Goal: Task Accomplishment & Management: Manage account settings

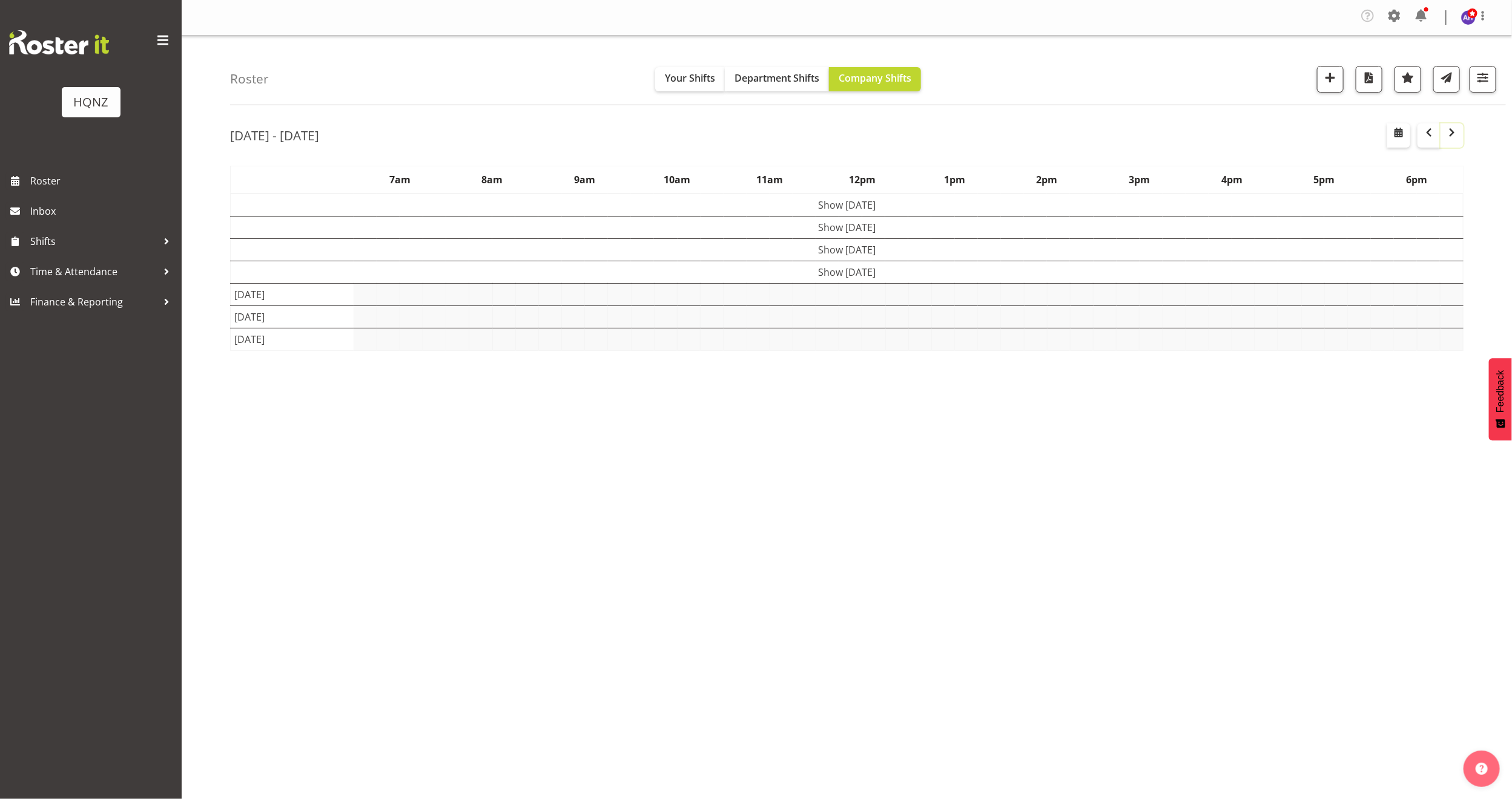
click at [1457, 136] on span "button" at bounding box center [1452, 133] width 15 height 15
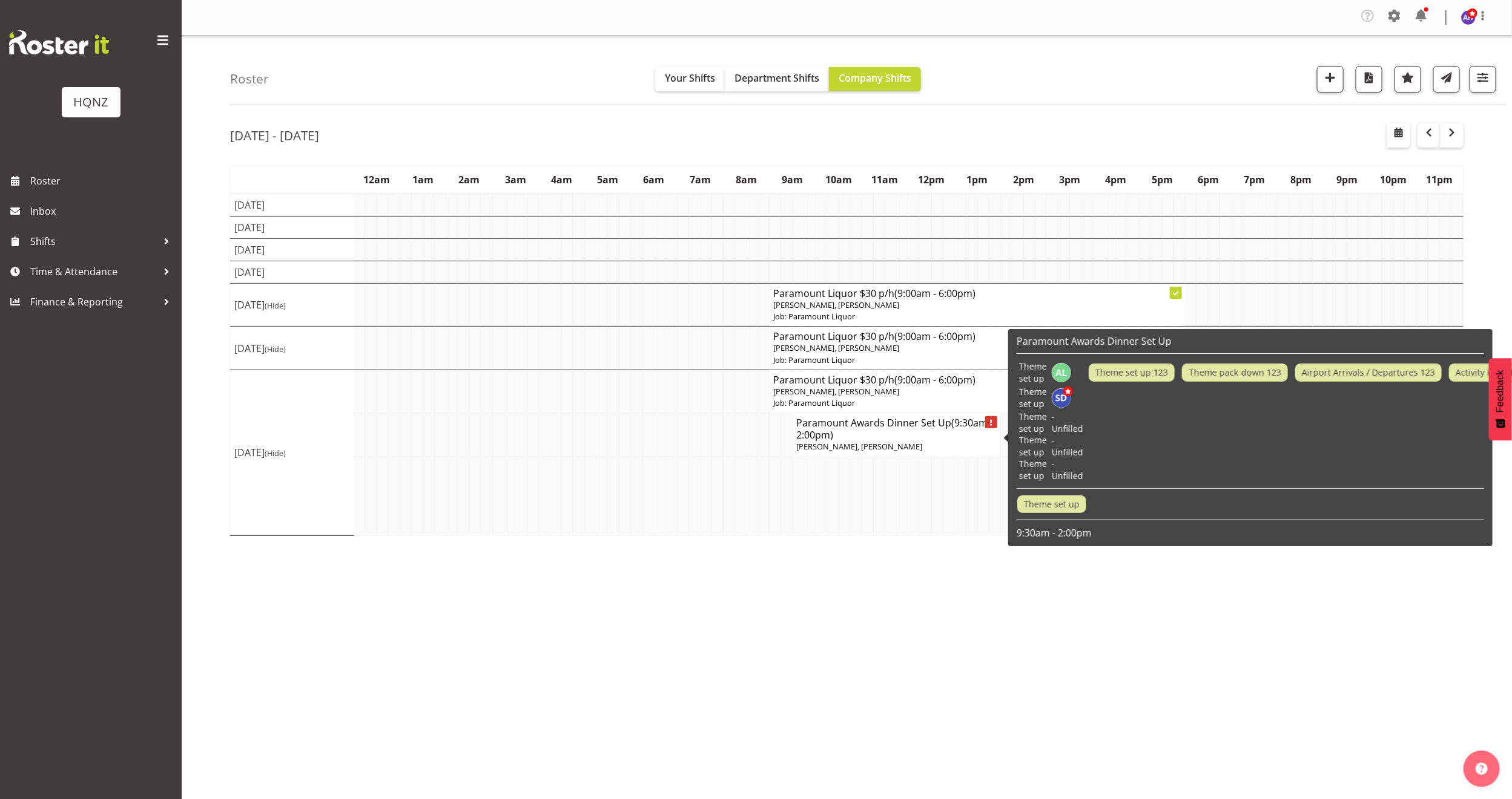
click at [897, 438] on h4 "Paramount Awards Dinner Set Up (9:30am - 2:00pm)" at bounding box center [896, 429] width 200 height 24
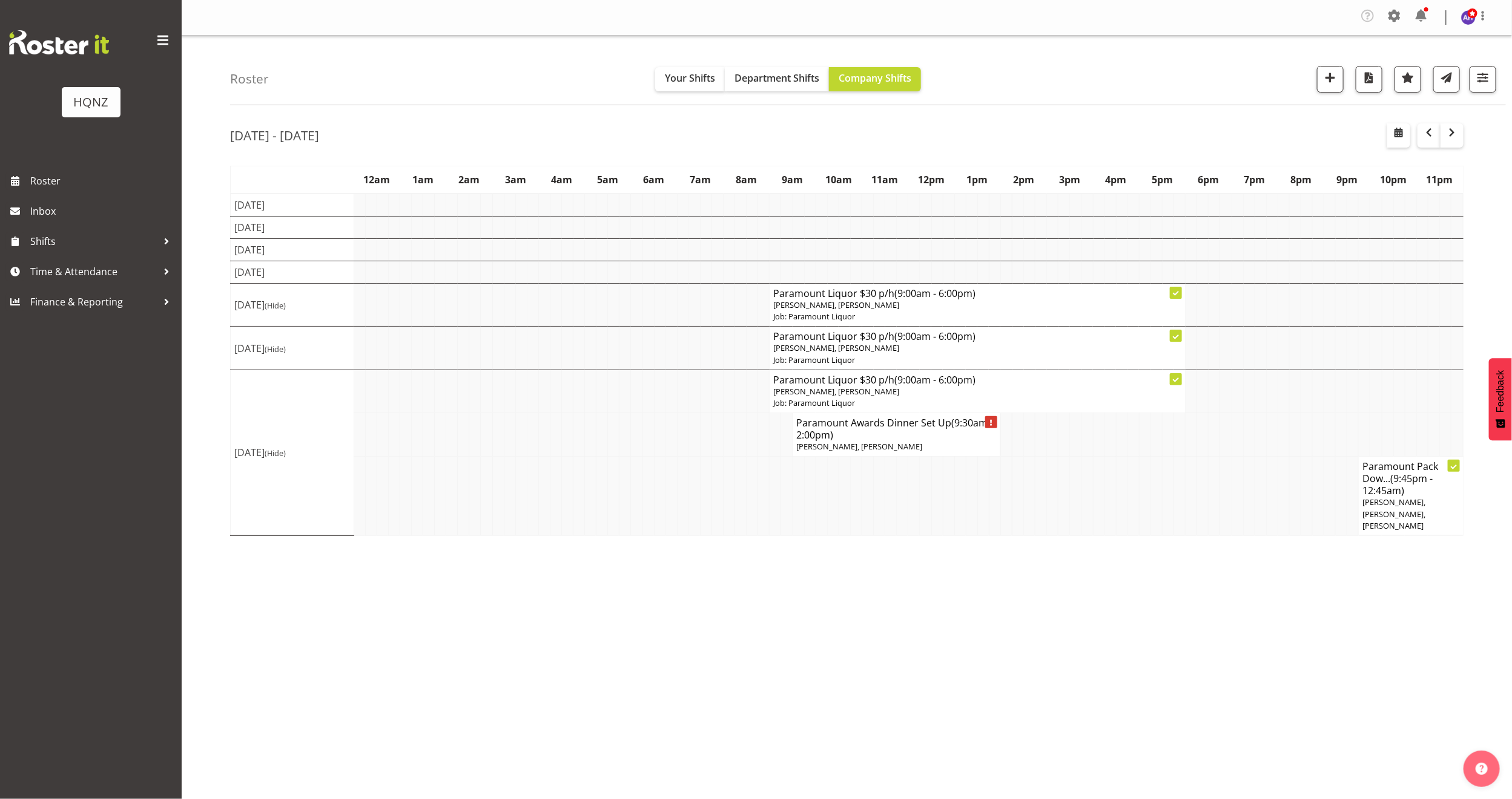
click at [907, 440] on h4 "Paramount Awards Dinner Set Up (9:30am - 2:00pm)" at bounding box center [896, 429] width 200 height 24
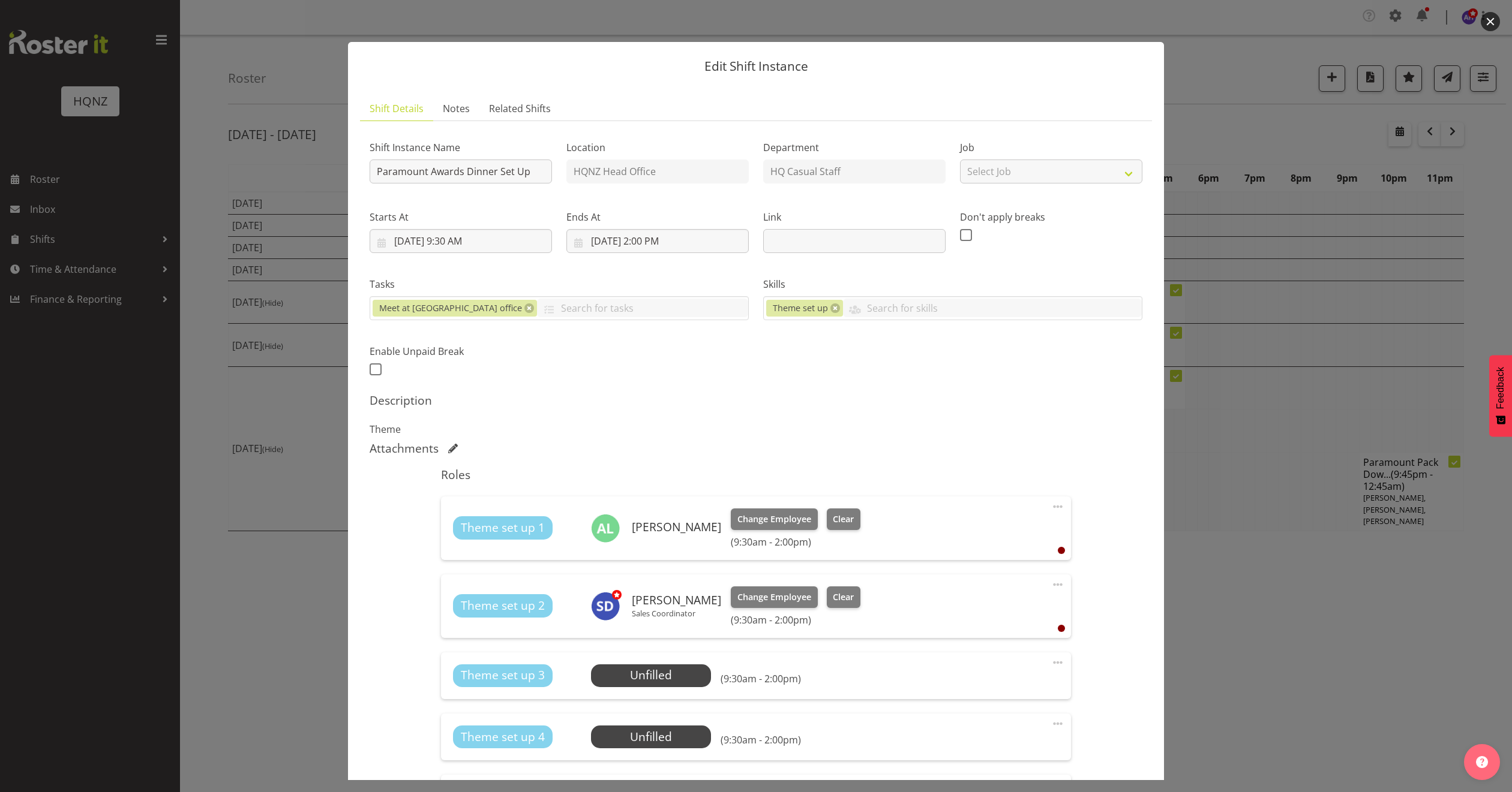
click at [1322, 479] on div at bounding box center [756, 396] width 1512 height 792
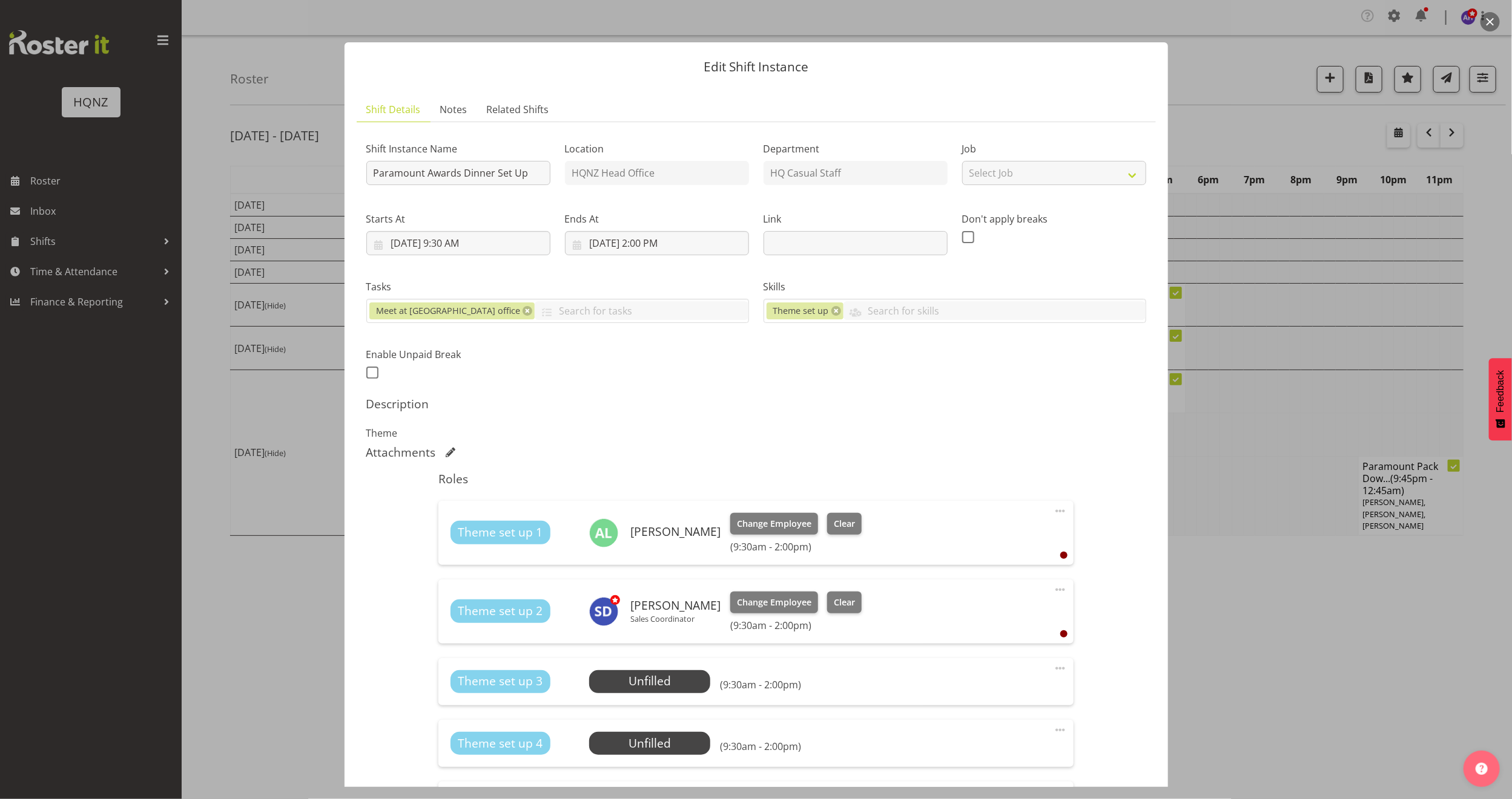
click at [1274, 483] on div at bounding box center [756, 399] width 1512 height 799
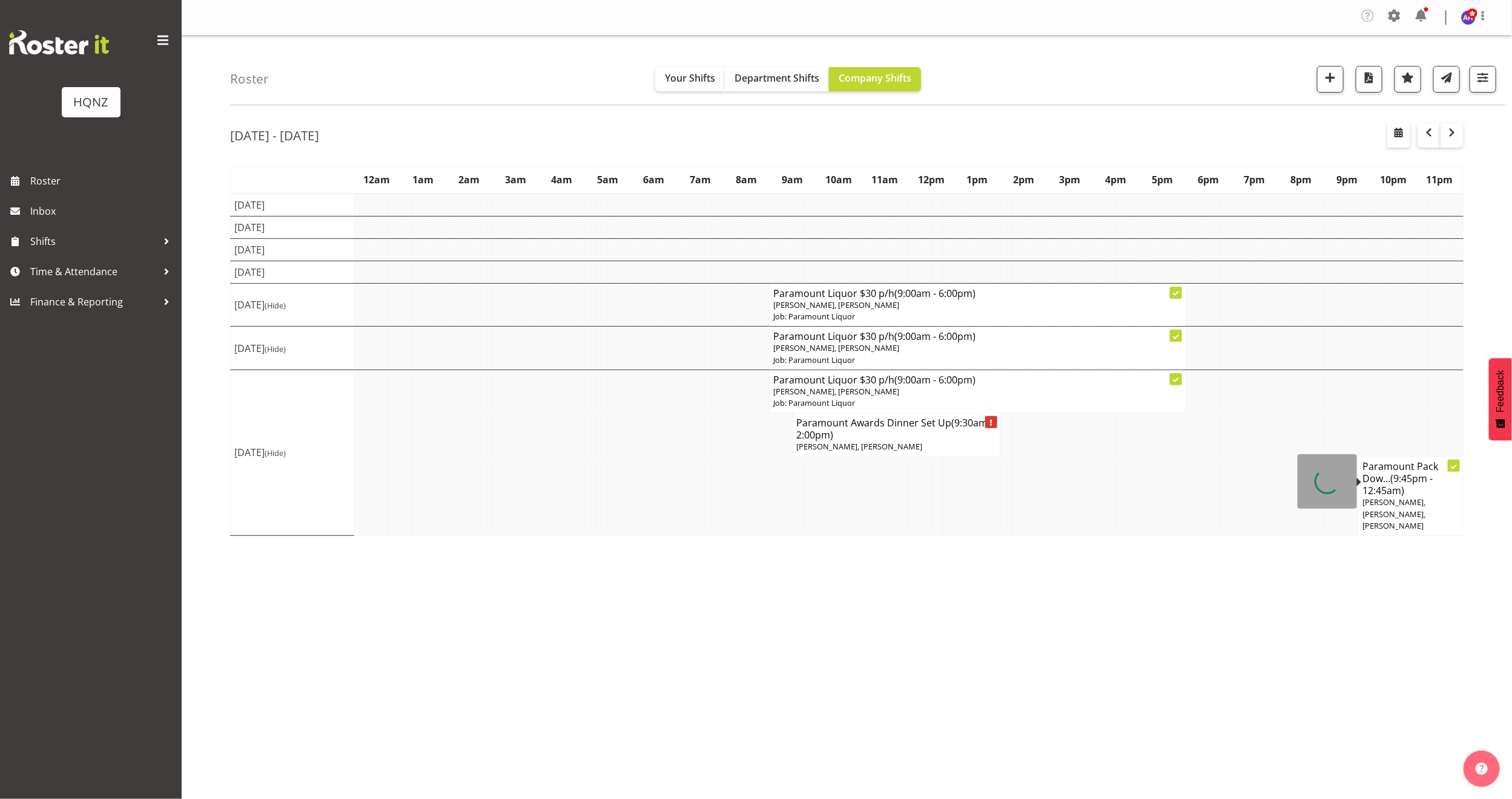
click at [1392, 497] on span "(9:45pm - 12:45am)" at bounding box center [1397, 485] width 70 height 26
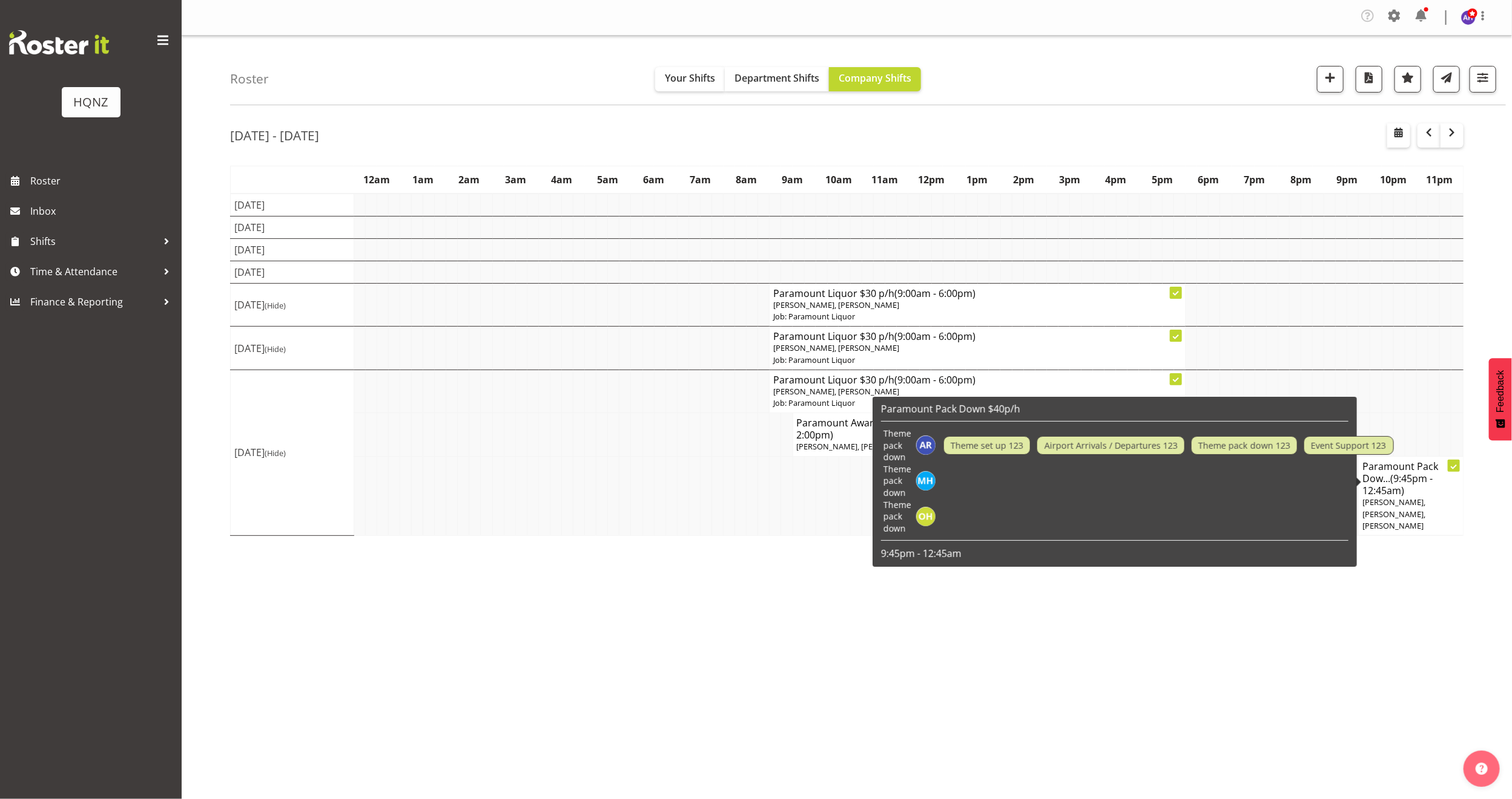
click at [1408, 496] on h4 "Paramount Pack Dow... (9:45pm - 12:45am)" at bounding box center [1410, 478] width 97 height 36
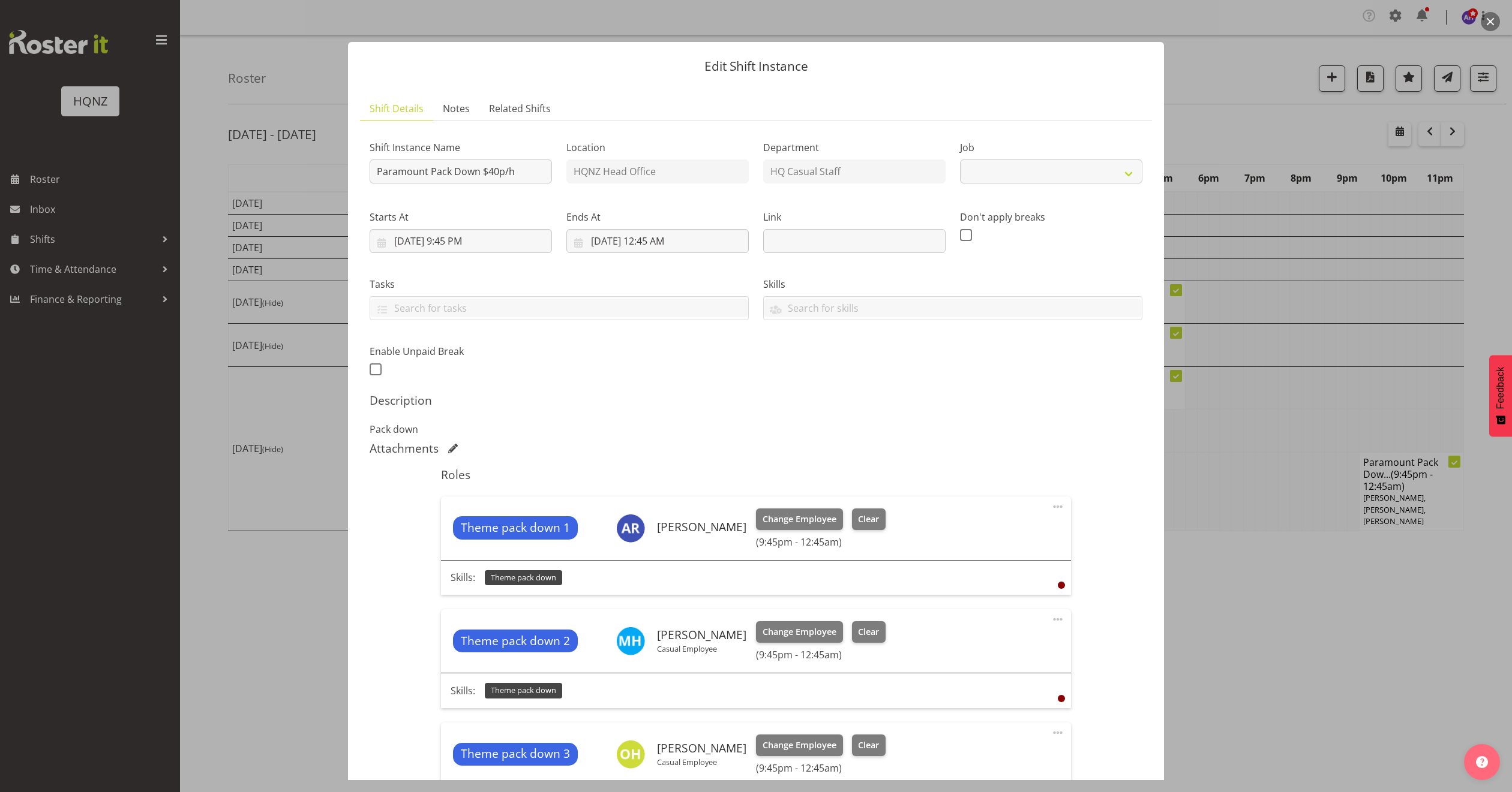
select select "10457"
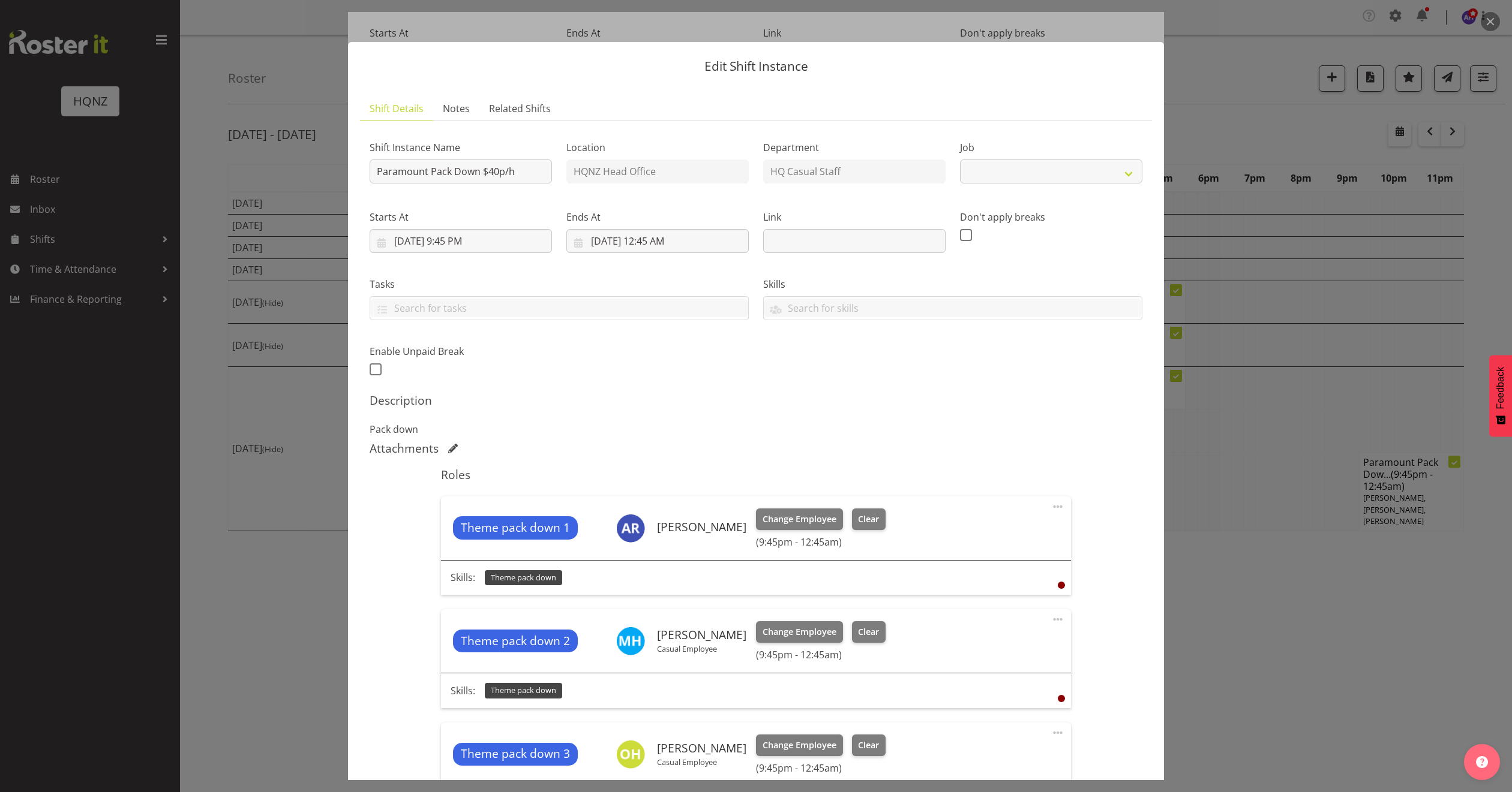
scroll to position [205, 0]
select select "10457"
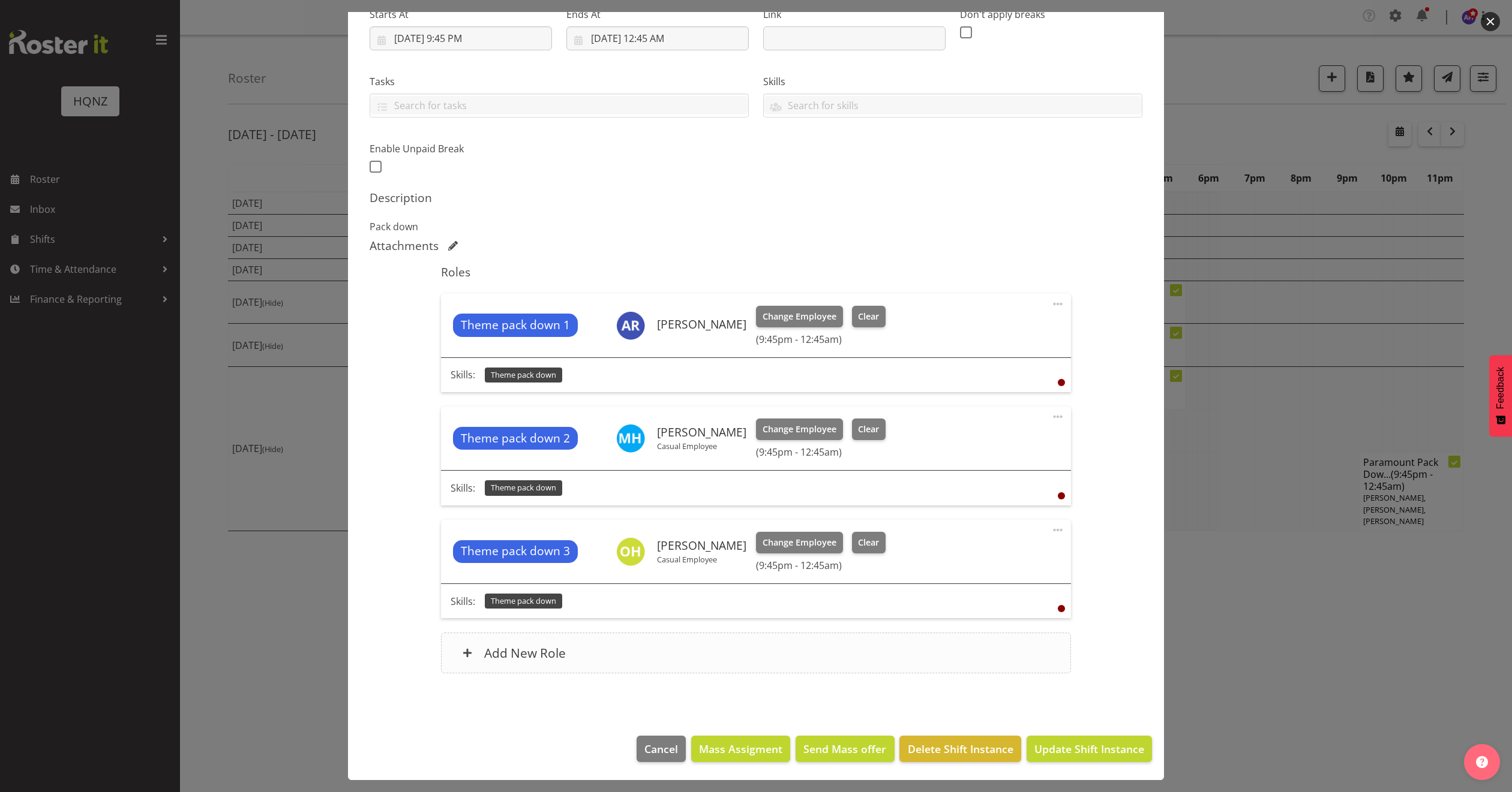
click at [500, 651] on h6 "Add New Role" at bounding box center [525, 653] width 82 height 16
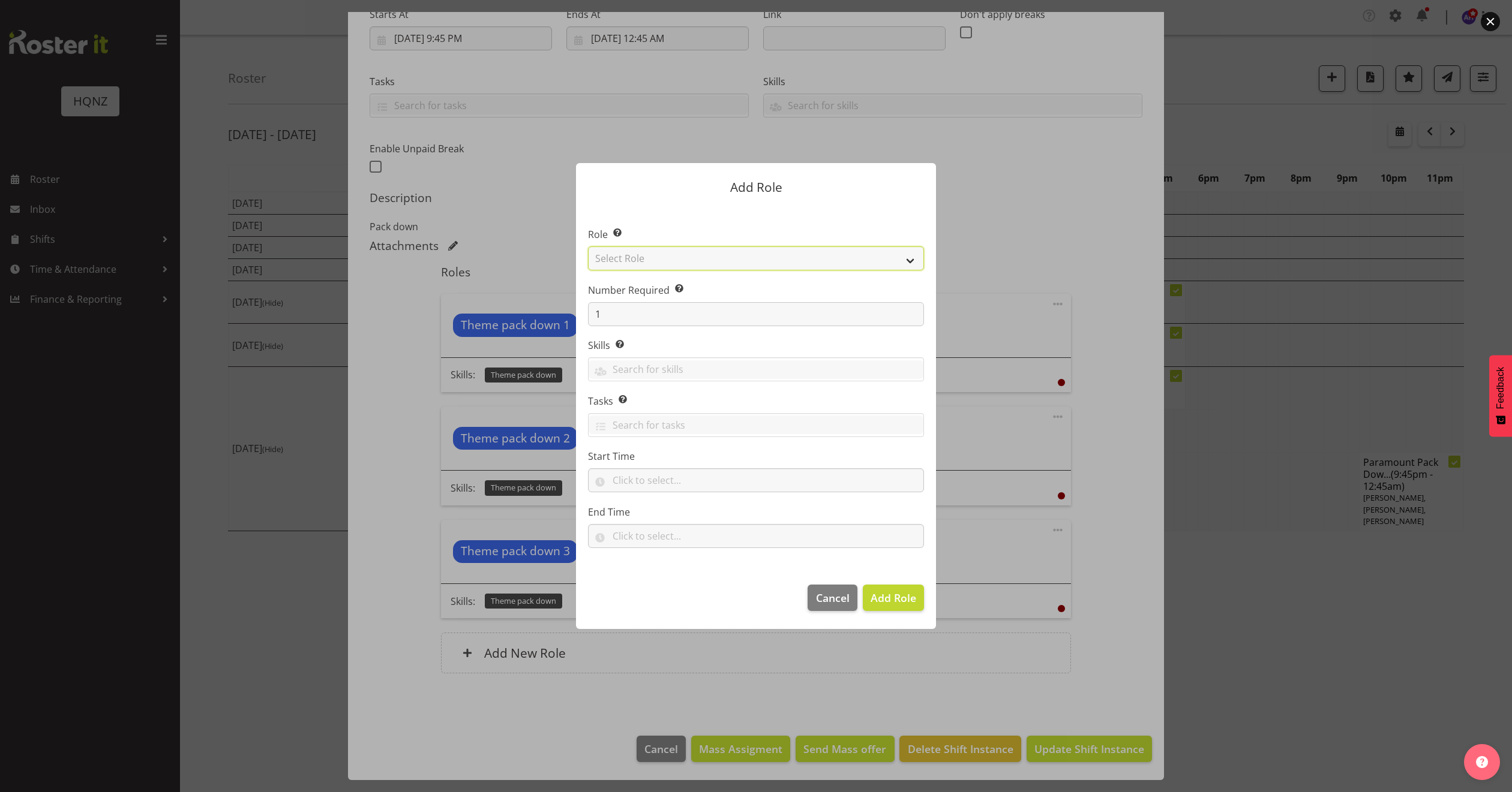
click at [668, 258] on select "Select Role Activity host Airport arrivals/departures Cleaning Event support Te…" at bounding box center [756, 258] width 336 height 24
select select "250"
click at [588, 246] on select "Select Role Activity host Airport arrivals/departures Cleaning Event support Te…" at bounding box center [756, 258] width 336 height 24
click at [661, 366] on input "text" at bounding box center [756, 370] width 334 height 18
click at [664, 421] on span "Theme pack down" at bounding box center [639, 420] width 82 height 13
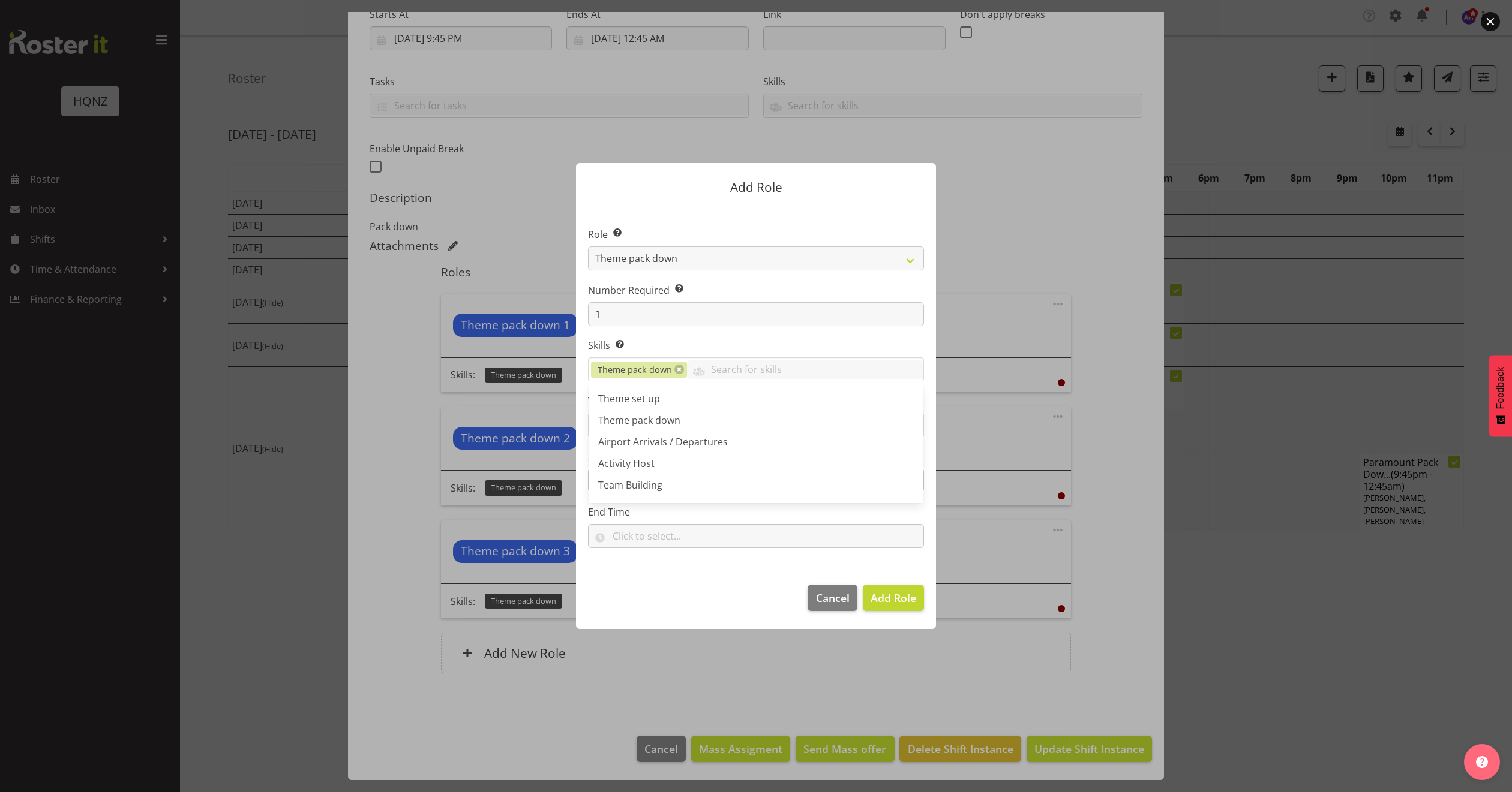
click at [792, 326] on section "Role Select the role you wish to add to the shift. Activity host Airport arriva…" at bounding box center [756, 389] width 360 height 367
click at [691, 427] on input "text" at bounding box center [756, 425] width 334 height 18
click at [677, 471] on span "Meet at [GEOGRAPHIC_DATA] office" at bounding box center [678, 476] width 159 height 13
click at [772, 409] on div "Tasks Selecting tasks here means these tasks are specific to this role. When se…" at bounding box center [756, 415] width 336 height 43
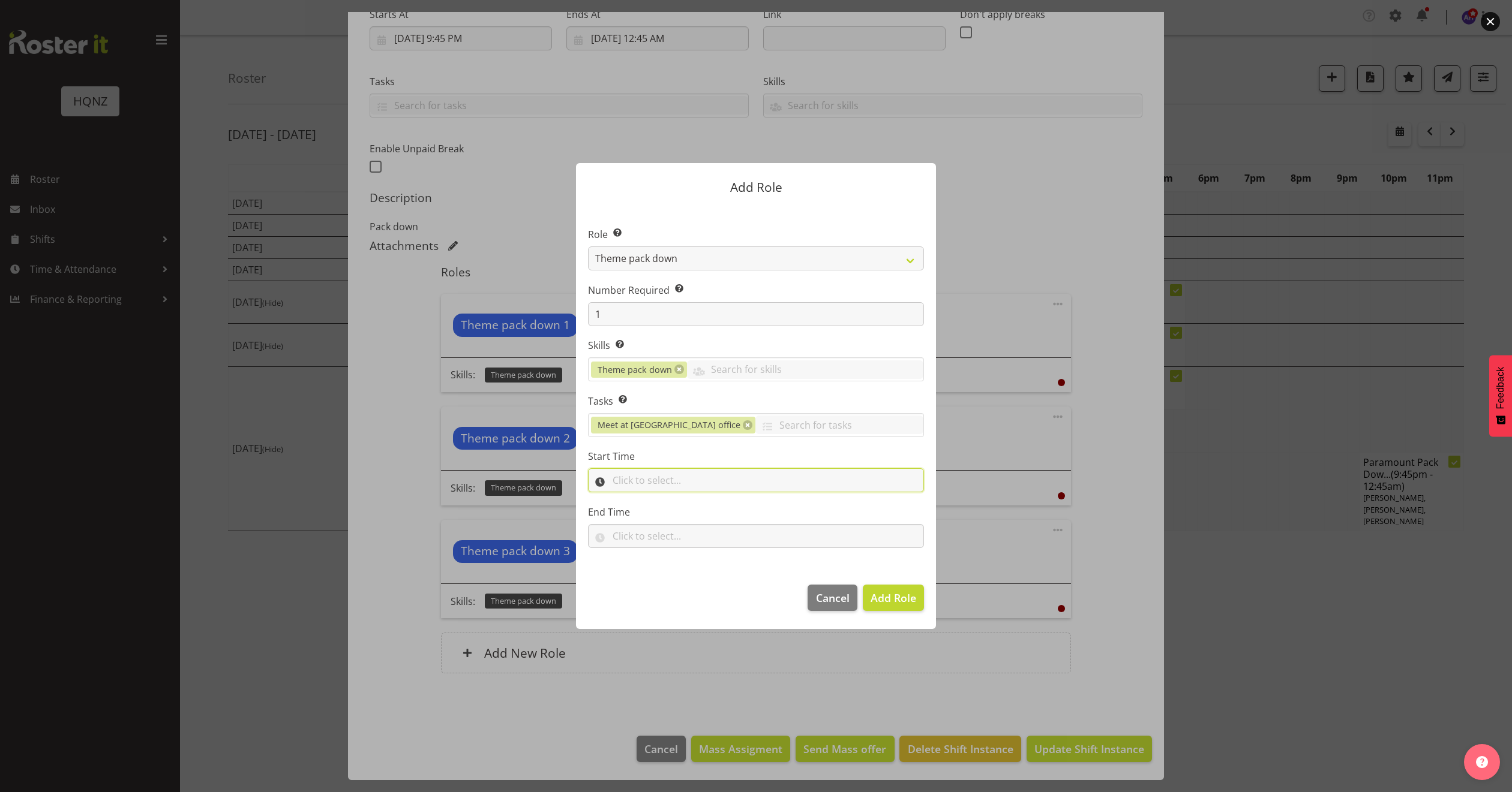
click at [695, 479] on input "text" at bounding box center [756, 481] width 336 height 24
click at [666, 509] on select "00 00 01 02 03 04 05 06 07 08 09 10 11 12 13 14 15 16 17 18 19 20 21 22 23" at bounding box center [669, 512] width 27 height 24
select select "21"
click at [657, 500] on select "00 00 01 02 03 04 05 06 07 08 09 10 11 12 13 14 15 16 17 18 19 20 21 22 23" at bounding box center [669, 512] width 27 height 24
click at [695, 514] on select "00 00 01 02 03 04 05 06 07 08 09 10 11 12 13 14 15 16 17 18 19 20 21 22 23 24 2…" at bounding box center [701, 512] width 27 height 24
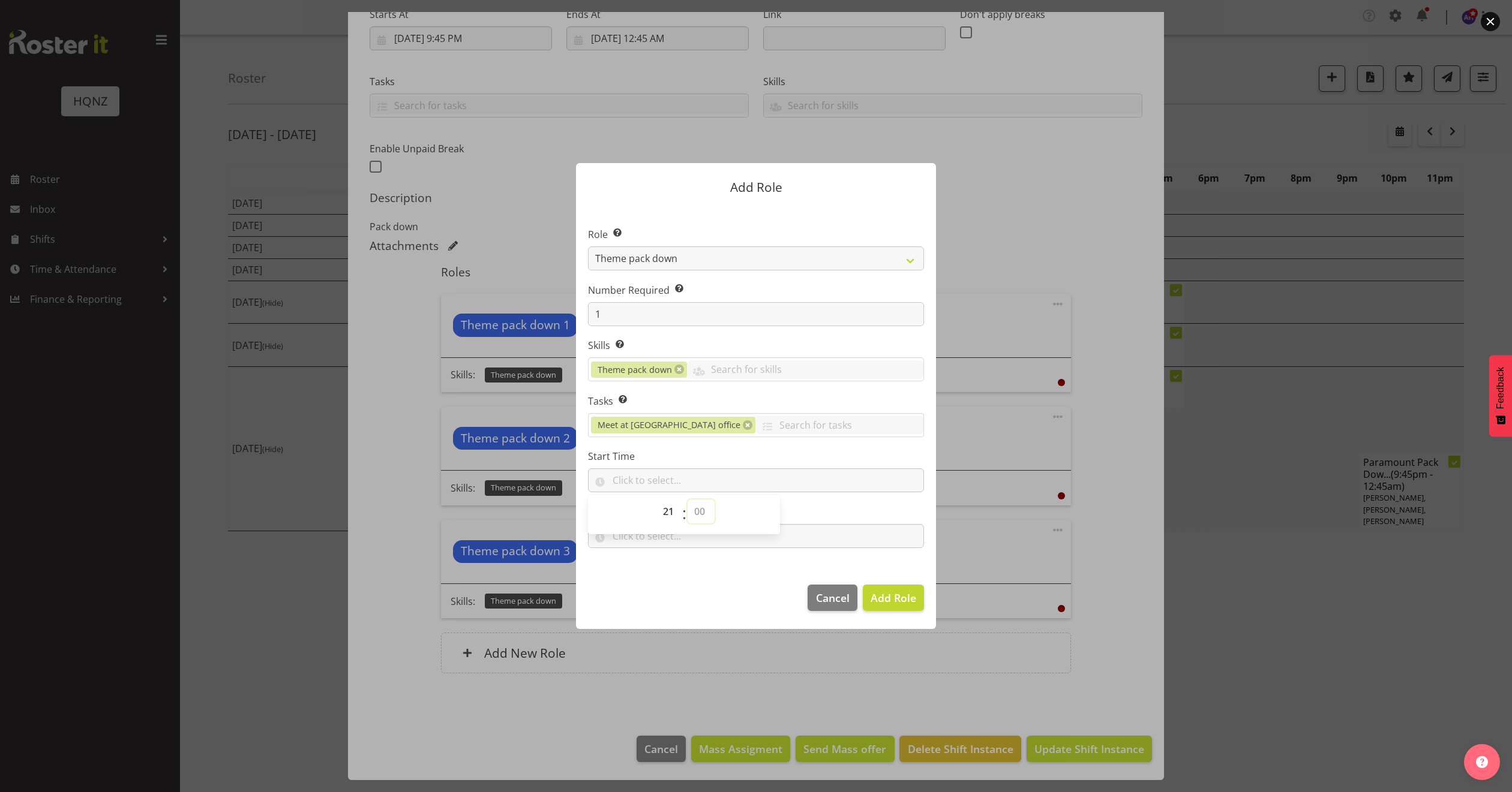
select select "46"
click at [688, 500] on select "00 00 01 02 03 04 05 06 07 08 09 10 11 12 13 14 15 16 17 18 19 20 21 22 23 24 2…" at bounding box center [701, 512] width 27 height 24
type input "21:46"
click at [706, 510] on select "00 01 02 03 04 05 06 07 08 09 10 11 12 13 14 15 16 17 18 19 20 21 22 23 24 25 2…" at bounding box center [701, 512] width 27 height 24
select select "45"
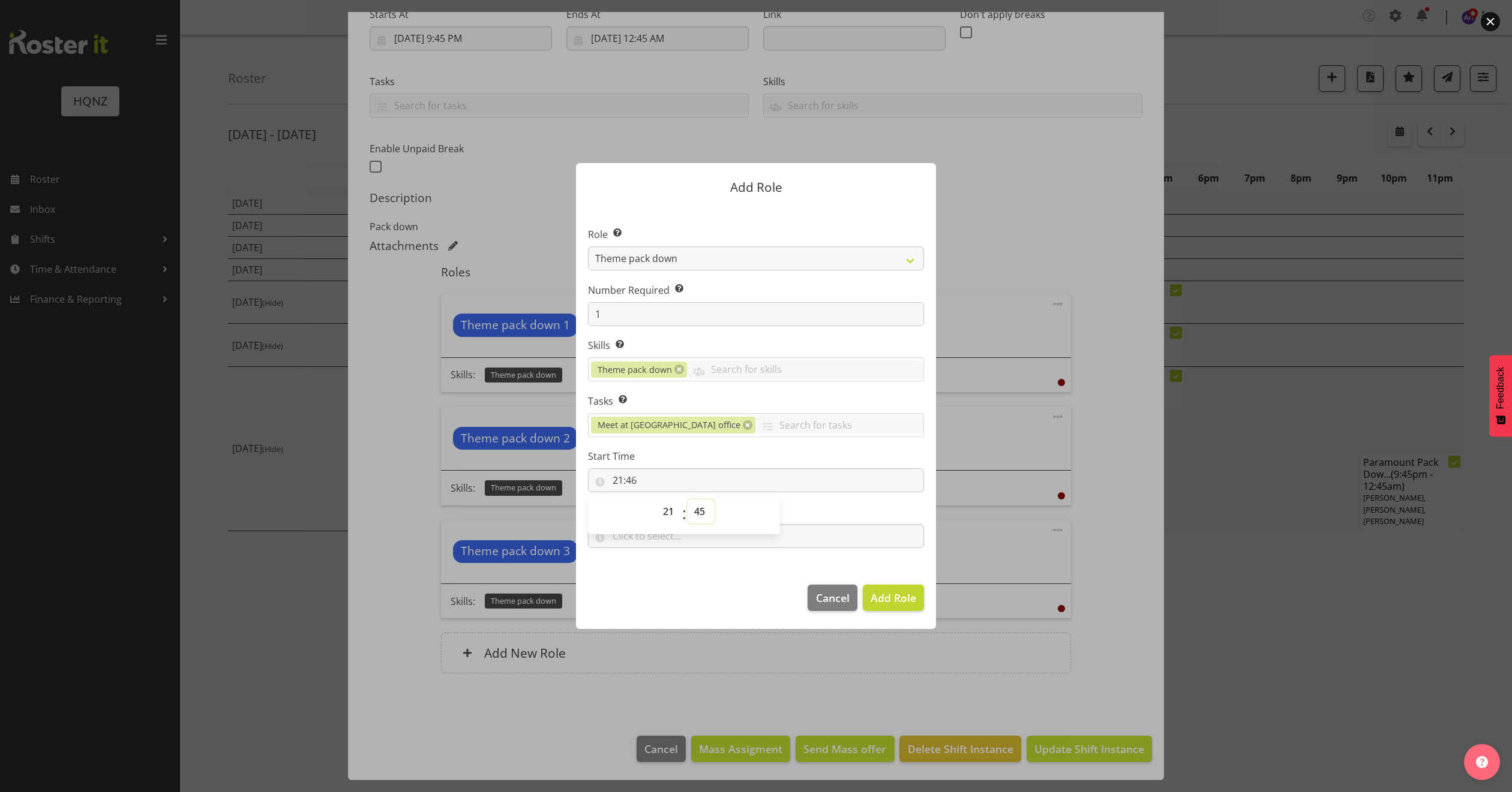
click at [688, 500] on select "00 01 02 03 04 05 06 07 08 09 10 11 12 13 14 15 16 17 18 19 20 21 22 23 24 25 2…" at bounding box center [701, 512] width 27 height 24
type input "21:45"
click at [819, 515] on label "End Time" at bounding box center [756, 512] width 336 height 15
click at [723, 533] on input "text" at bounding box center [756, 536] width 336 height 24
click at [669, 570] on select "00 00 01 02 03 04 05 06 07 08 09 10 11 12 13 14 15 16 17 18 19 20 21 22 23" at bounding box center [669, 568] width 27 height 24
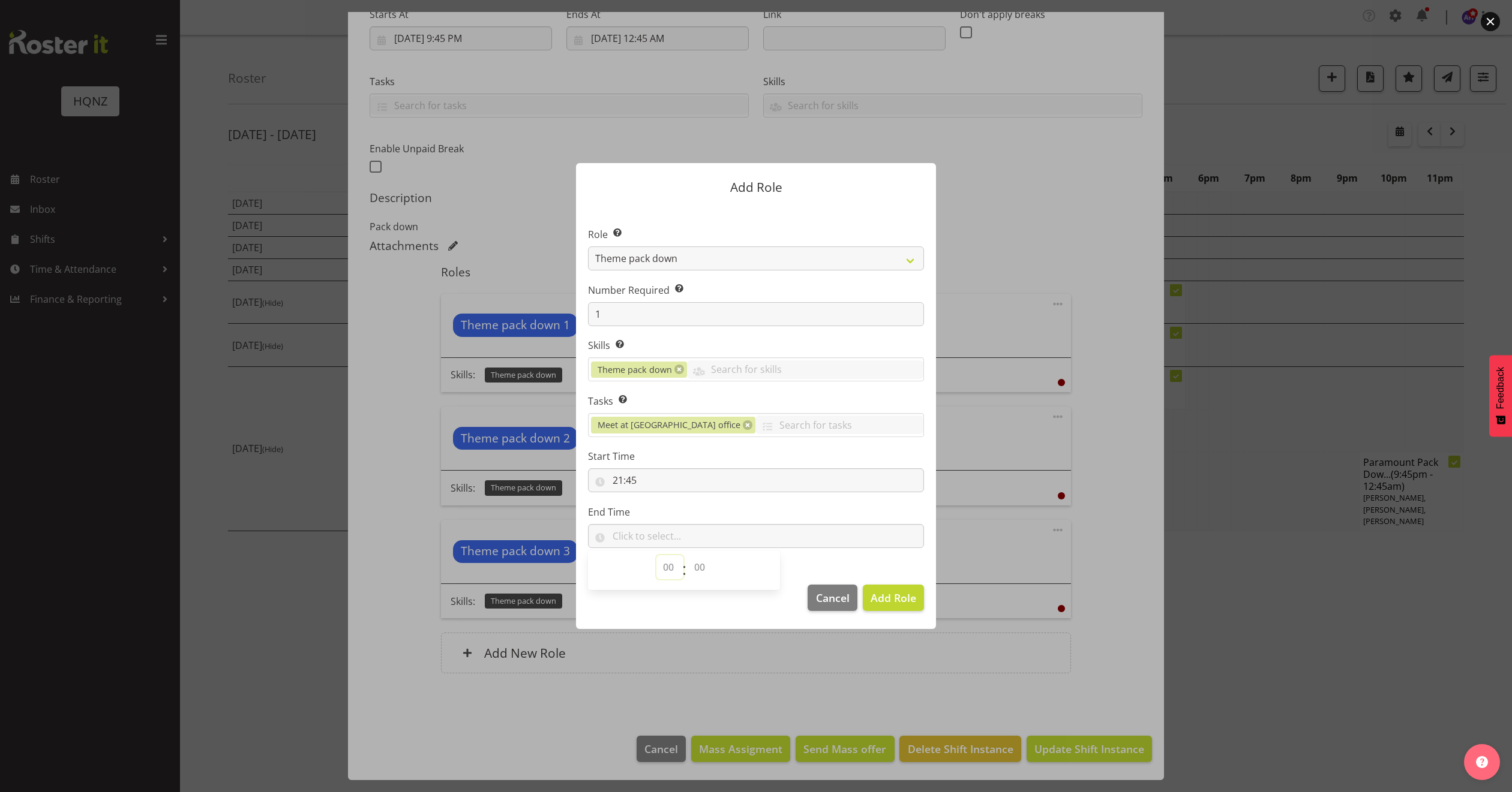
select select "0"
click at [657, 556] on select "00 00 01 02 03 04 05 06 07 08 09 10 11 12 13 14 15 16 17 18 19 20 21 22 23" at bounding box center [669, 568] width 27 height 24
click at [697, 568] on select "00 00 01 02 03 04 05 06 07 08 09 10 11 12 13 14 15 16 17 18 19 20 21 22 23 24 2…" at bounding box center [701, 568] width 27 height 24
select select "45"
click at [688, 556] on select "00 00 01 02 03 04 05 06 07 08 09 10 11 12 13 14 15 16 17 18 19 20 21 22 23 24 2…" at bounding box center [701, 568] width 27 height 24
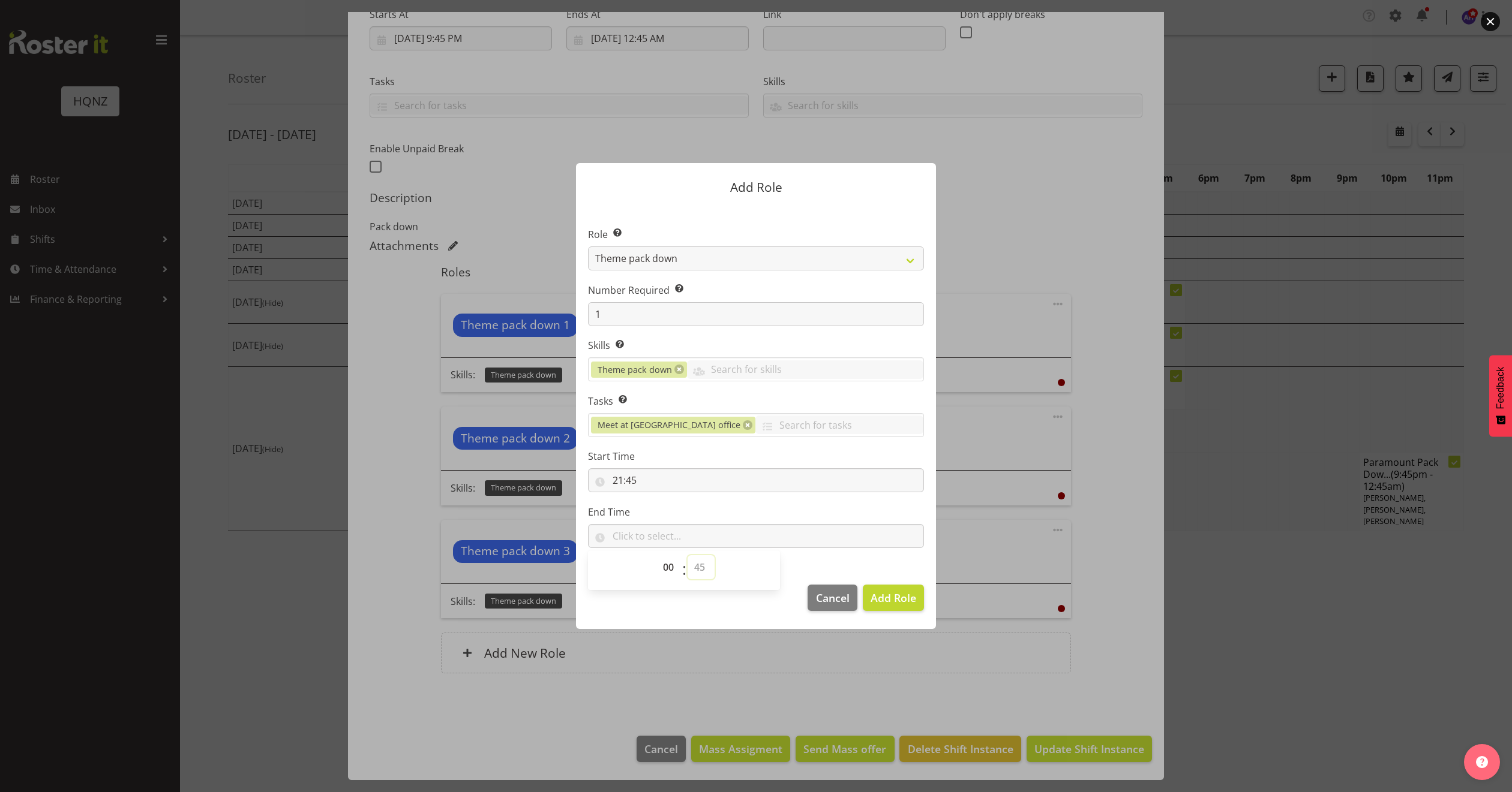
type input "00:45"
click at [886, 601] on span "Add Role" at bounding box center [893, 598] width 46 height 15
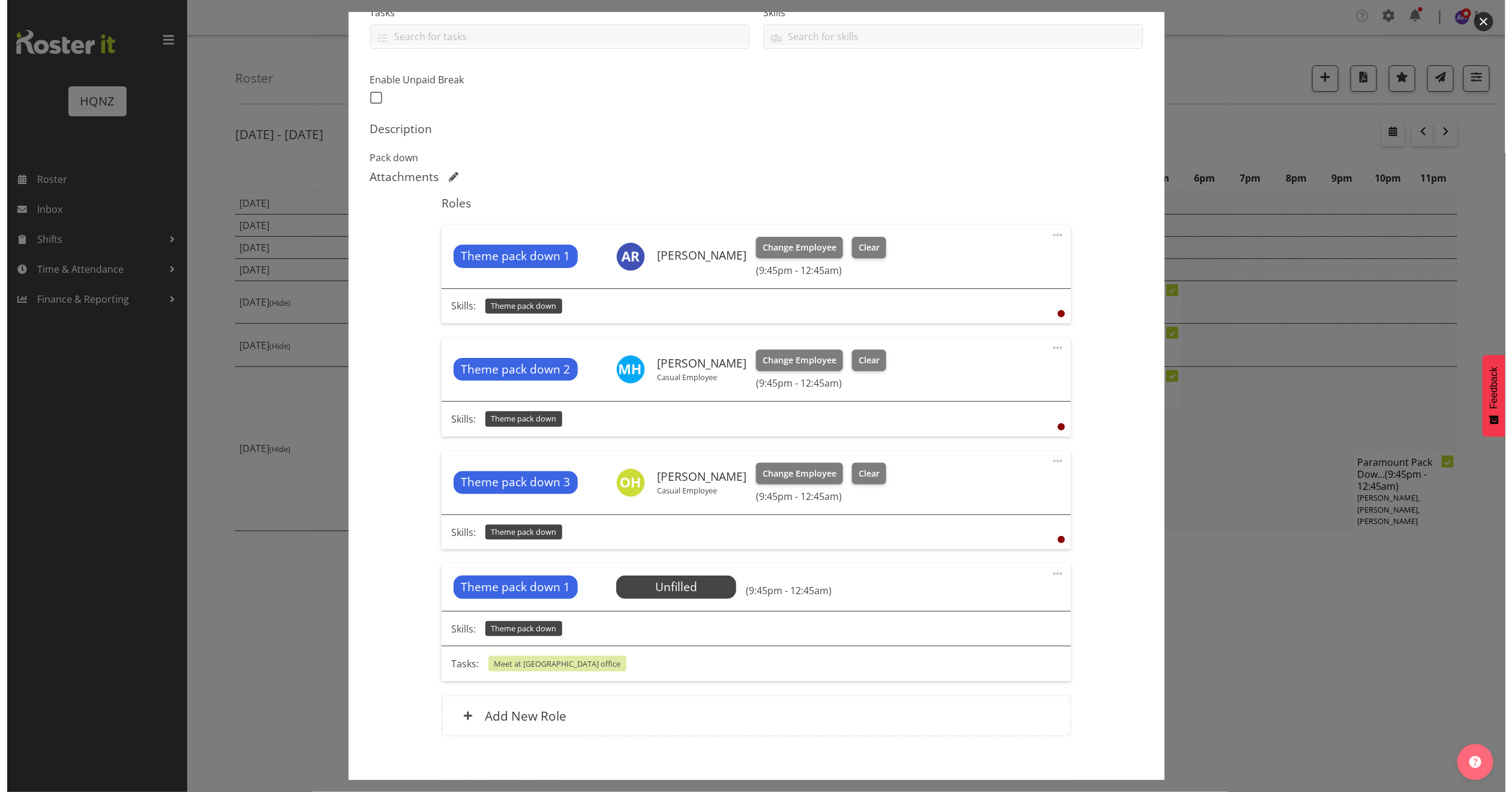
scroll to position [337, 0]
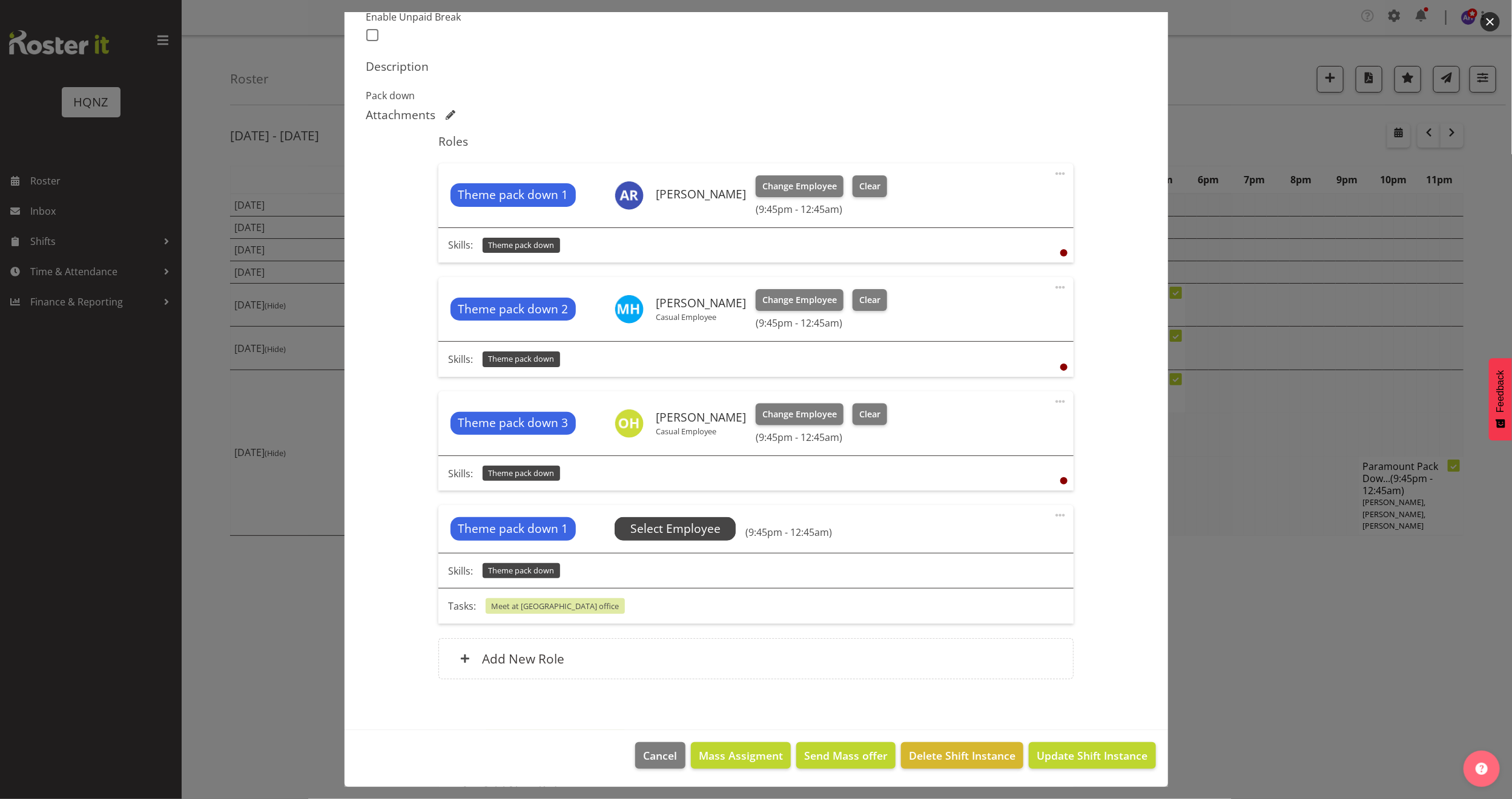
click at [663, 532] on span "Select Employee" at bounding box center [676, 528] width 91 height 18
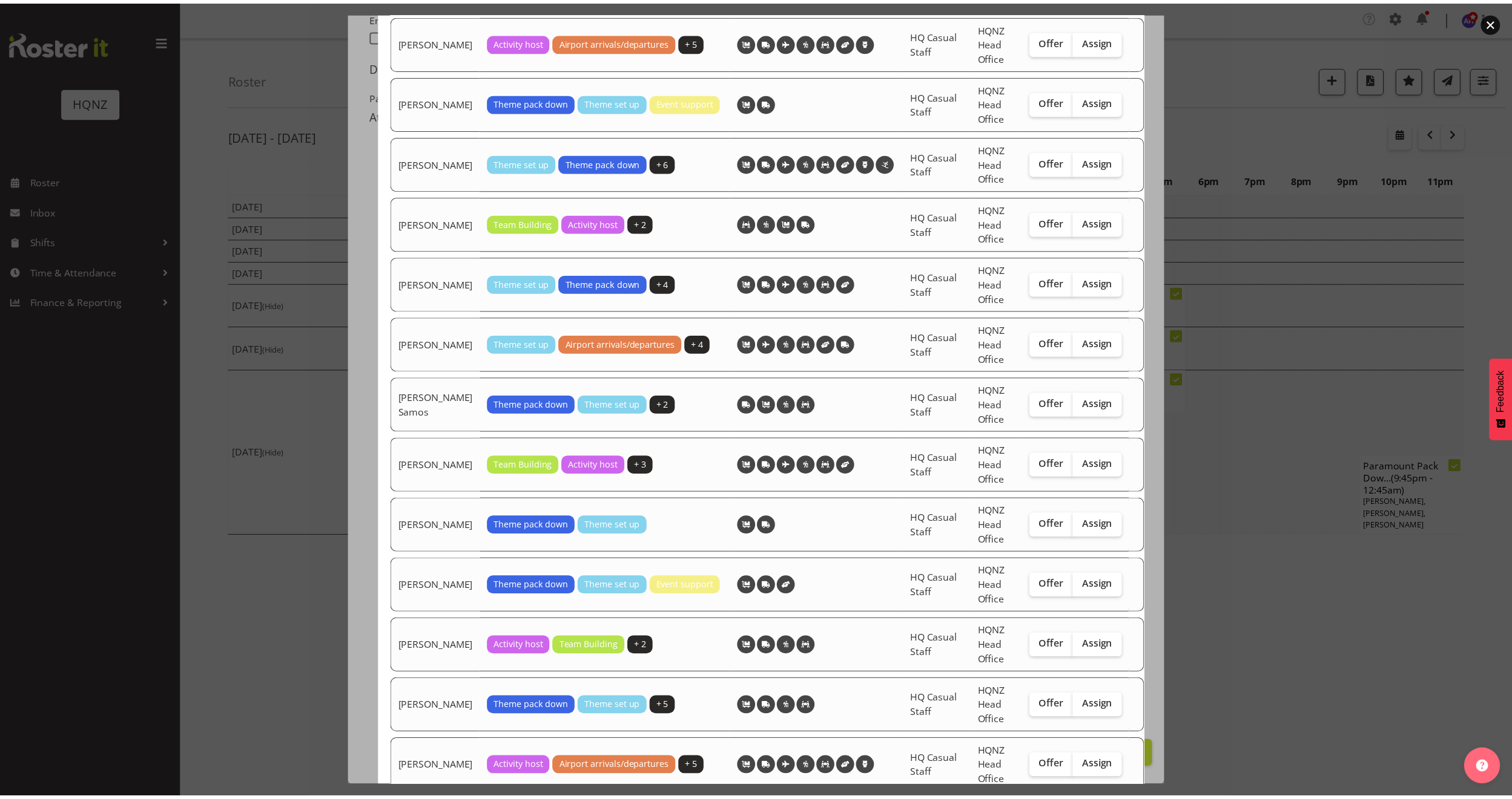
scroll to position [2106, 0]
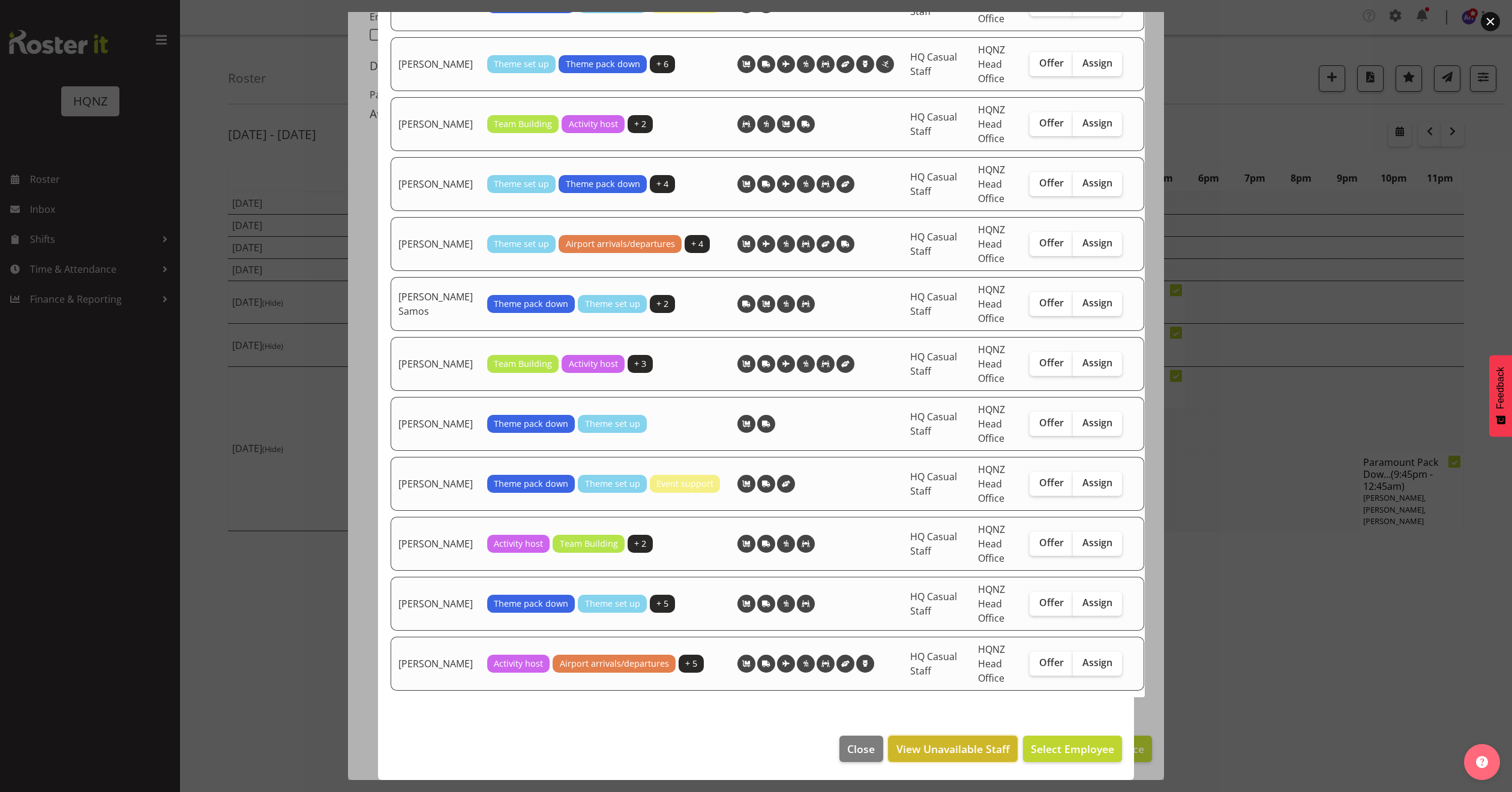
click at [938, 748] on span "View Unavailable Staff" at bounding box center [953, 749] width 114 height 16
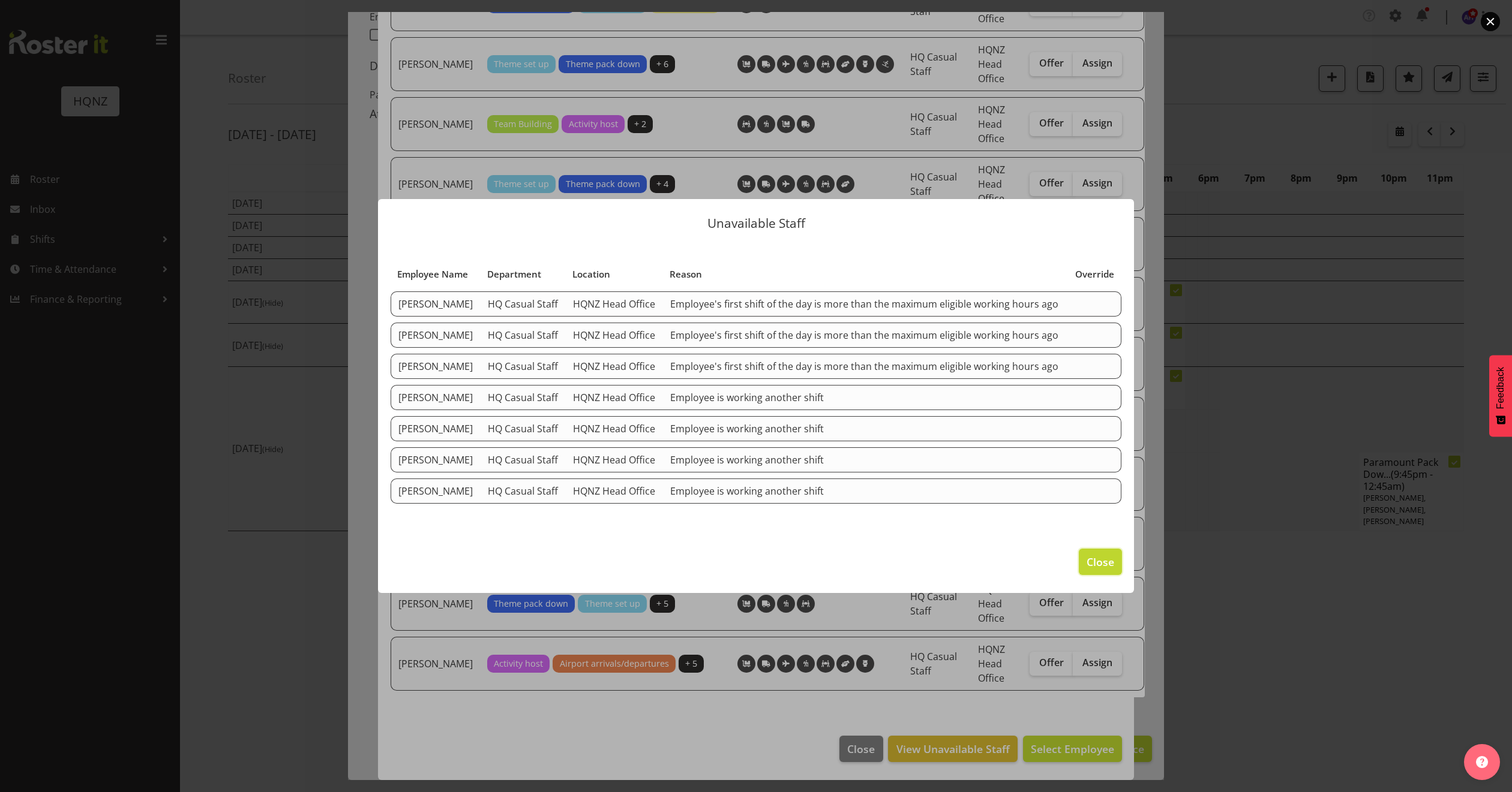
click at [1113, 570] on span "Close" at bounding box center [1100, 561] width 27 height 16
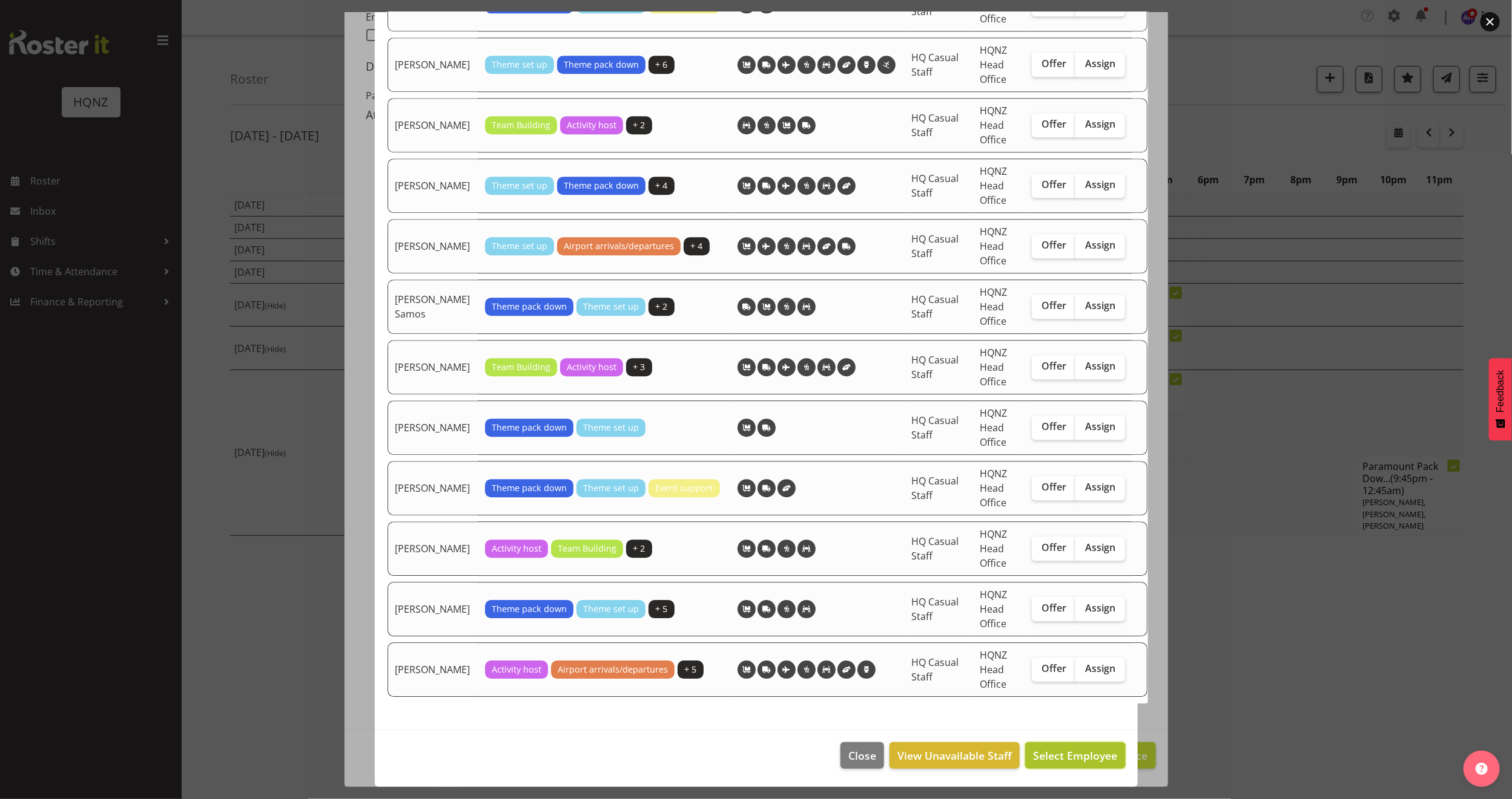
click at [1074, 755] on span "Select Employee" at bounding box center [1074, 756] width 84 height 15
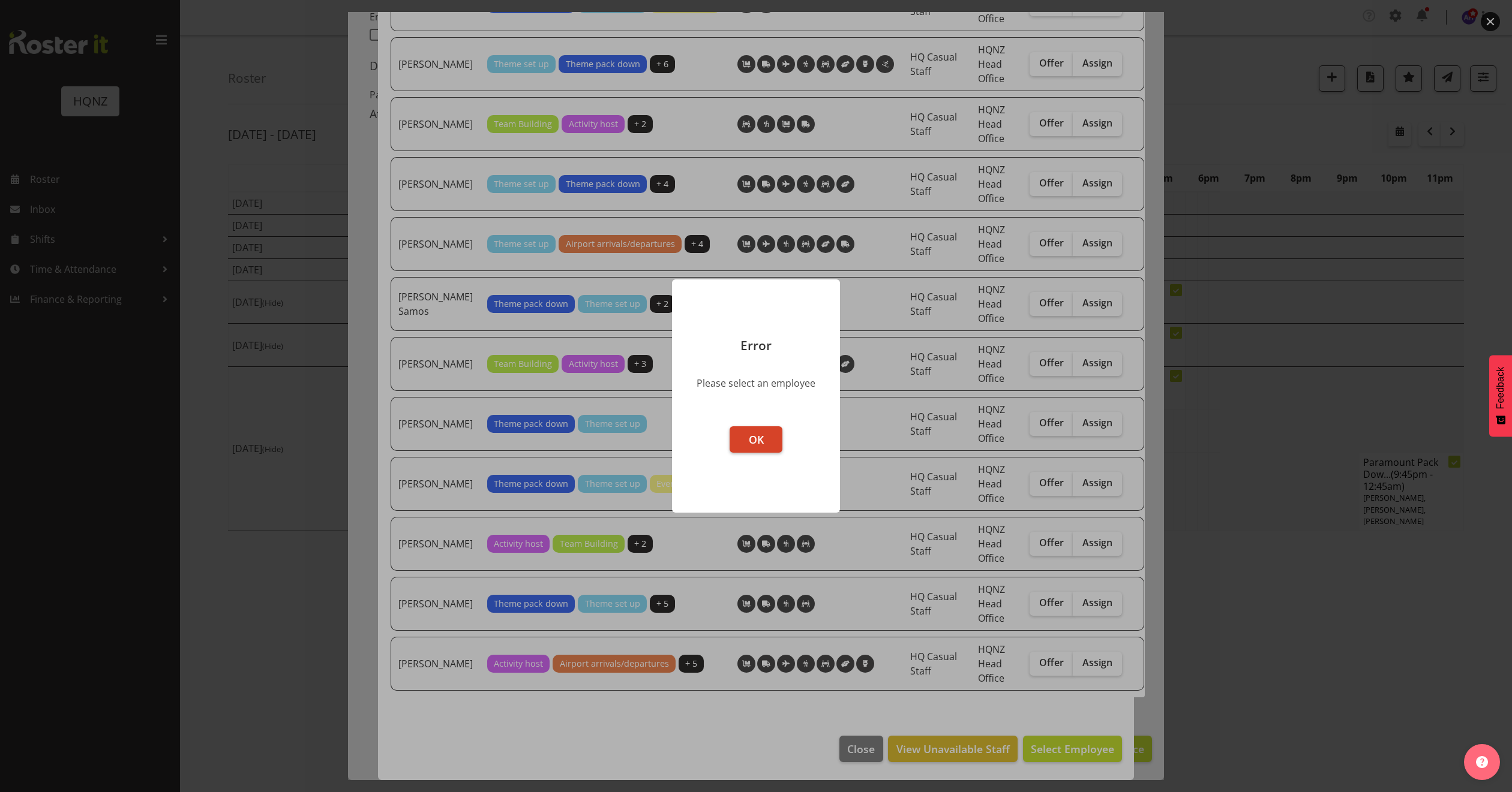
click at [754, 436] on span "OK" at bounding box center [756, 439] width 15 height 15
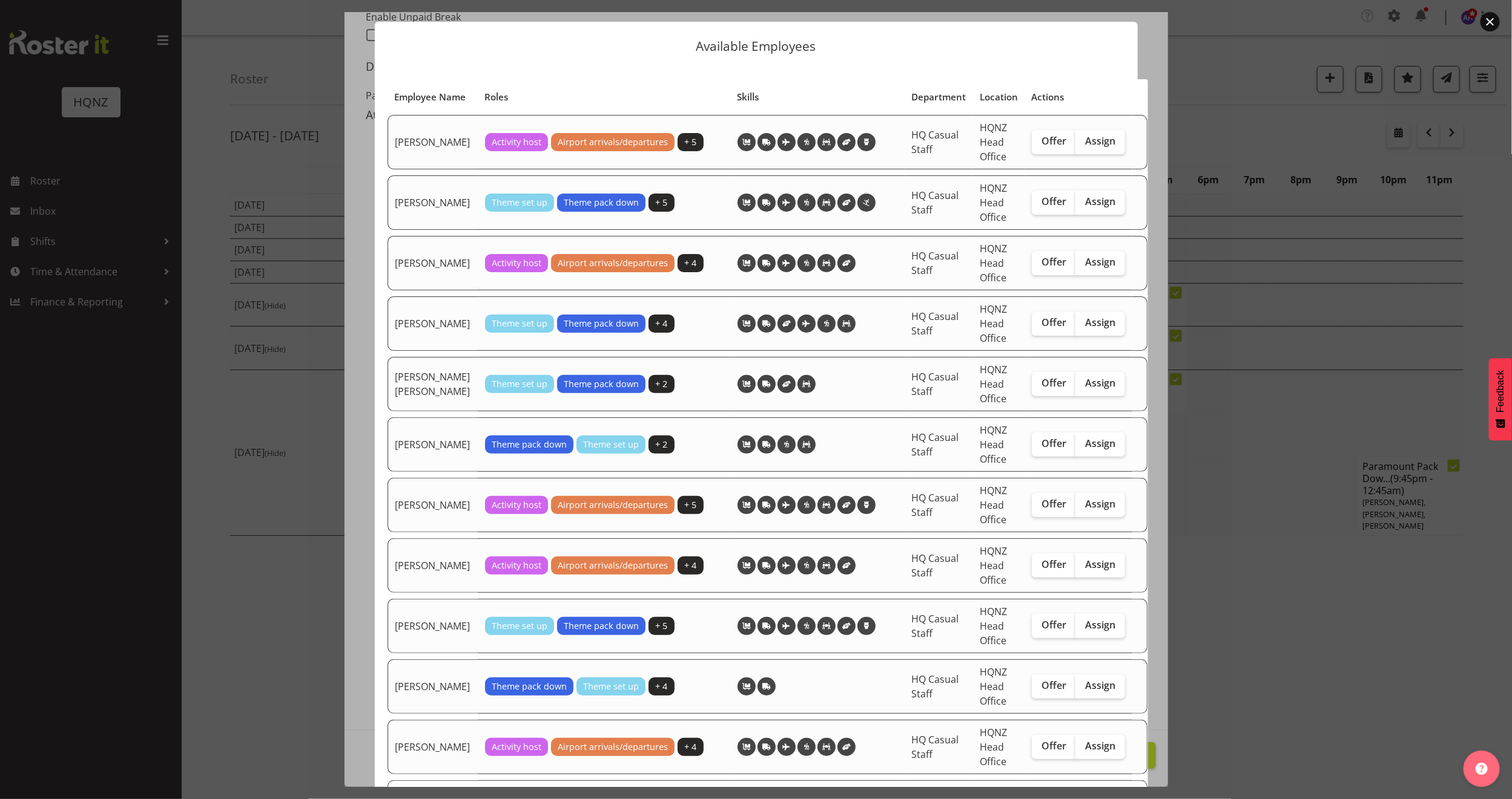
scroll to position [0, 0]
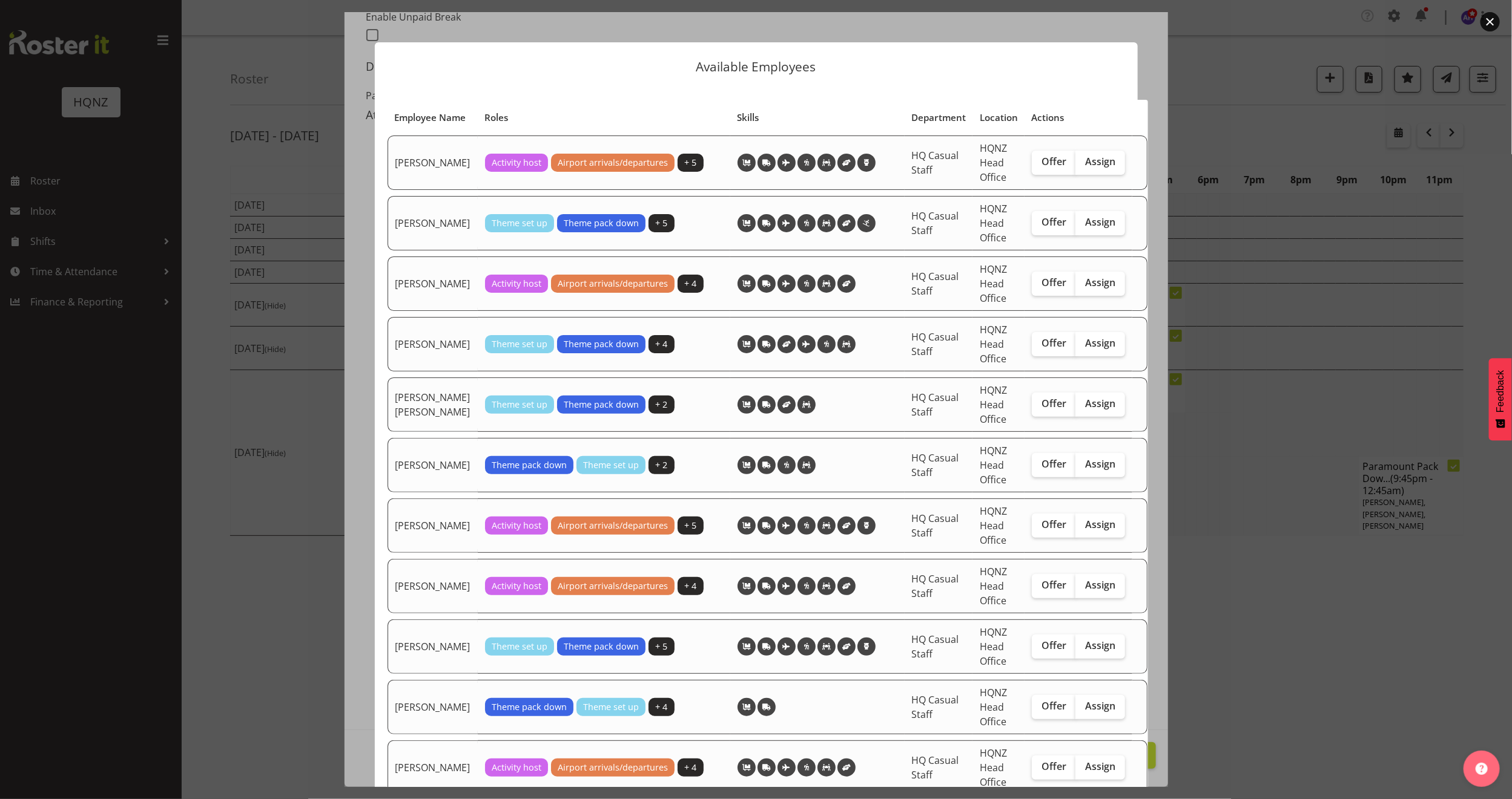
click at [1262, 495] on div at bounding box center [756, 399] width 1512 height 799
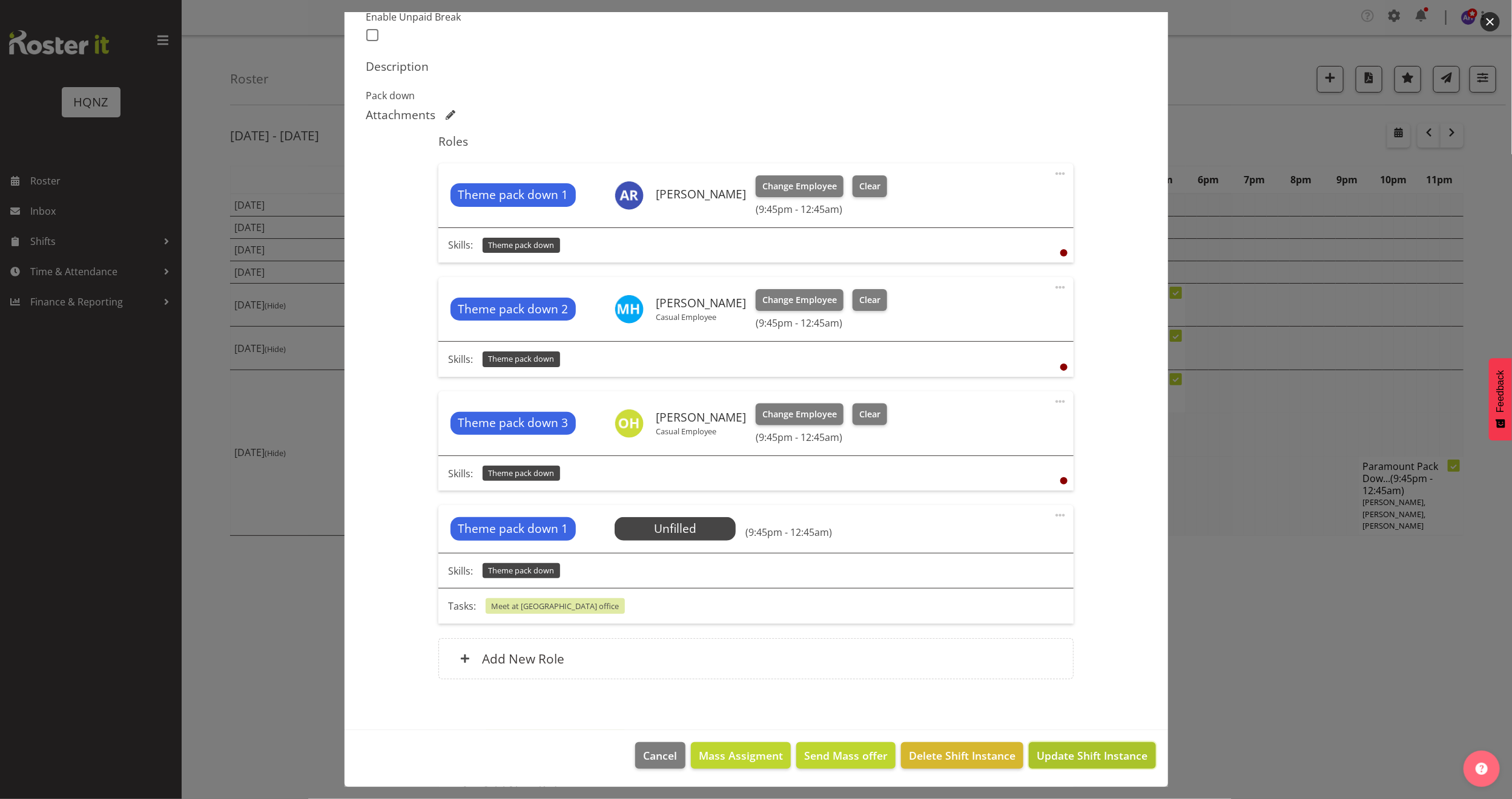
click at [1097, 757] on span "Update Shift Instance" at bounding box center [1091, 756] width 111 height 16
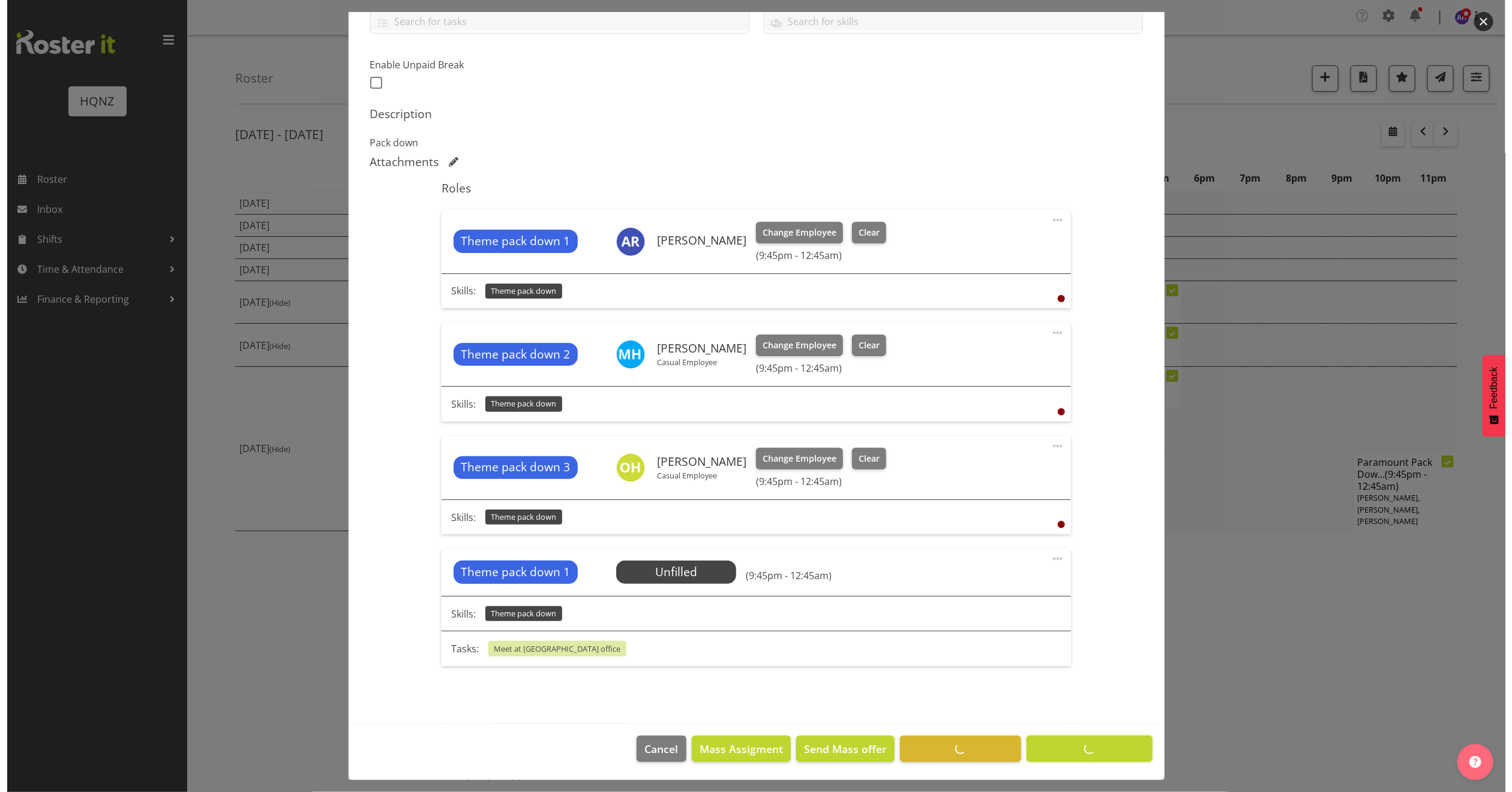
scroll to position [288, 0]
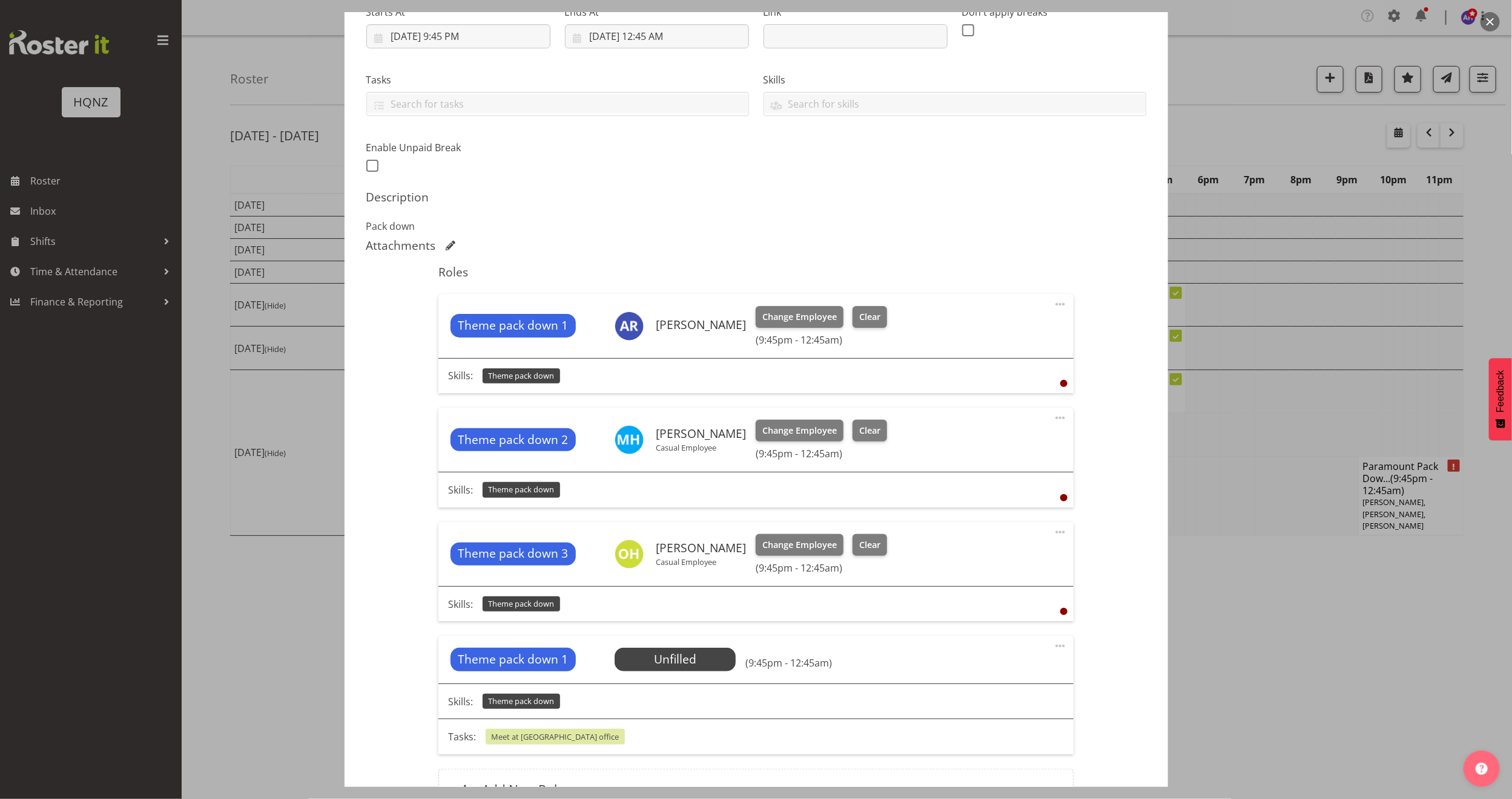
click at [1238, 445] on div at bounding box center [756, 399] width 1512 height 799
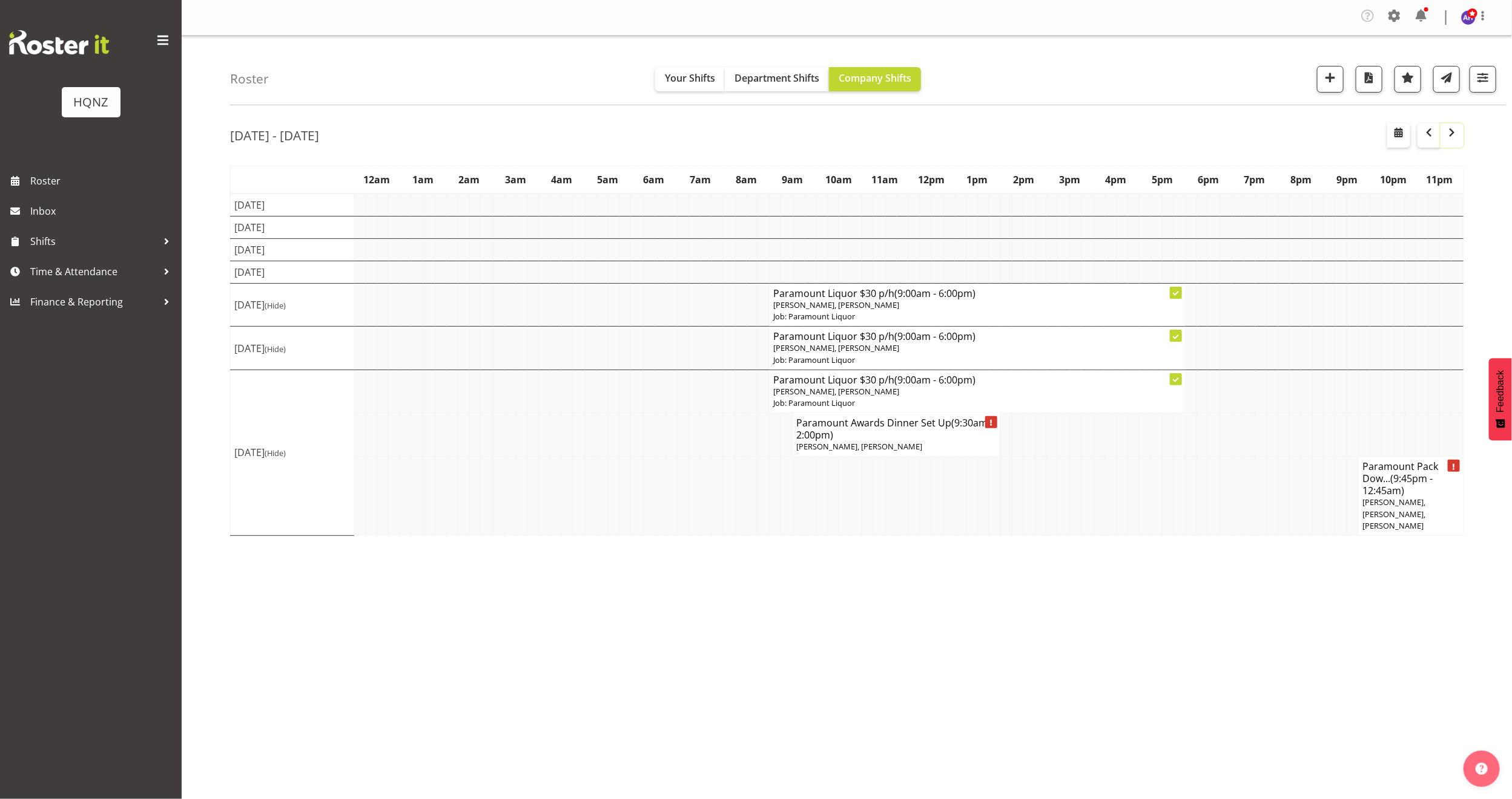
click at [1448, 129] on span "button" at bounding box center [1452, 133] width 15 height 15
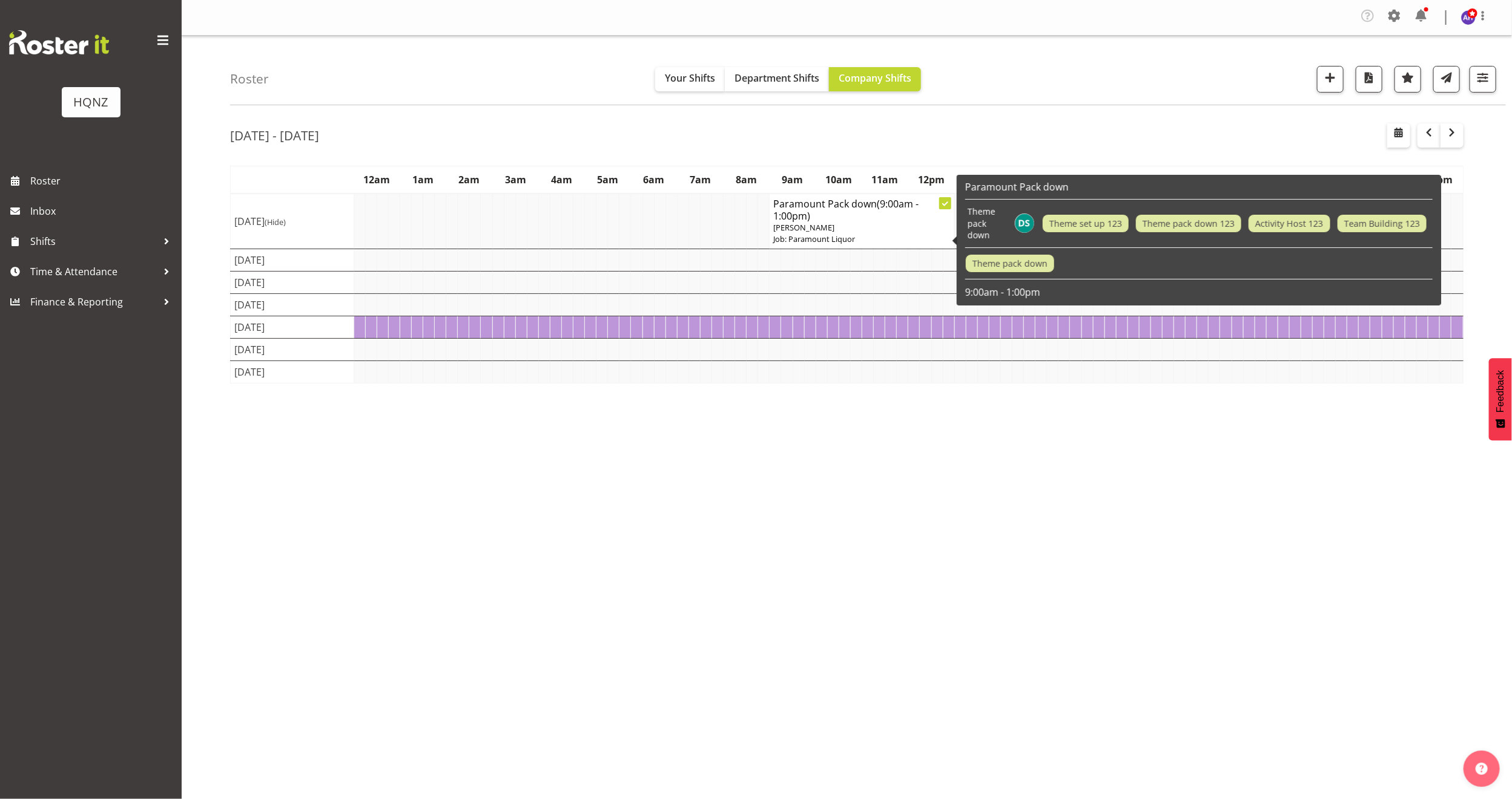
click at [857, 224] on p "[PERSON_NAME]" at bounding box center [860, 227] width 177 height 11
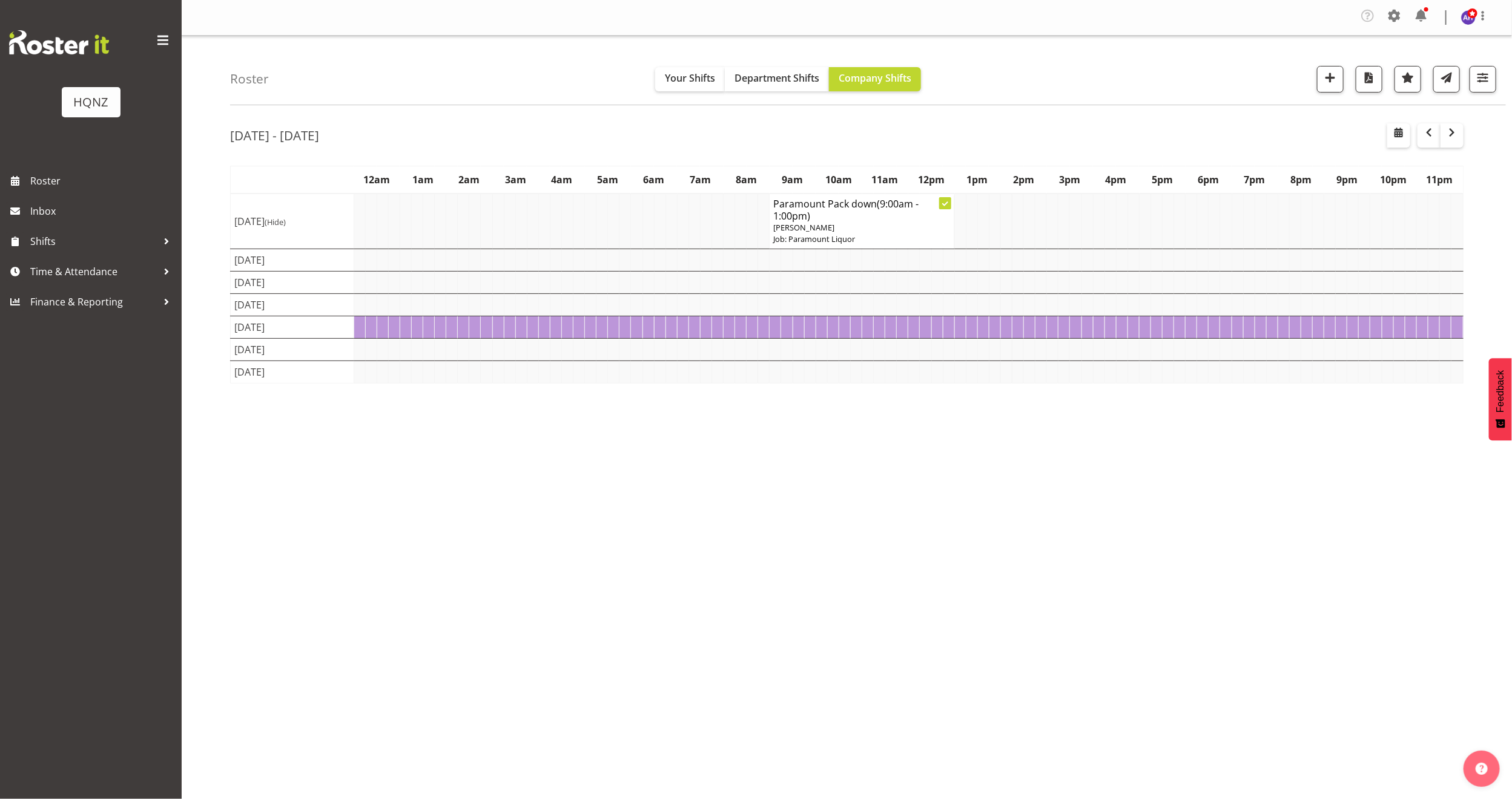
click at [852, 218] on h4 "Paramount Pack down (9:00am - 1:00pm)" at bounding box center [860, 210] width 177 height 24
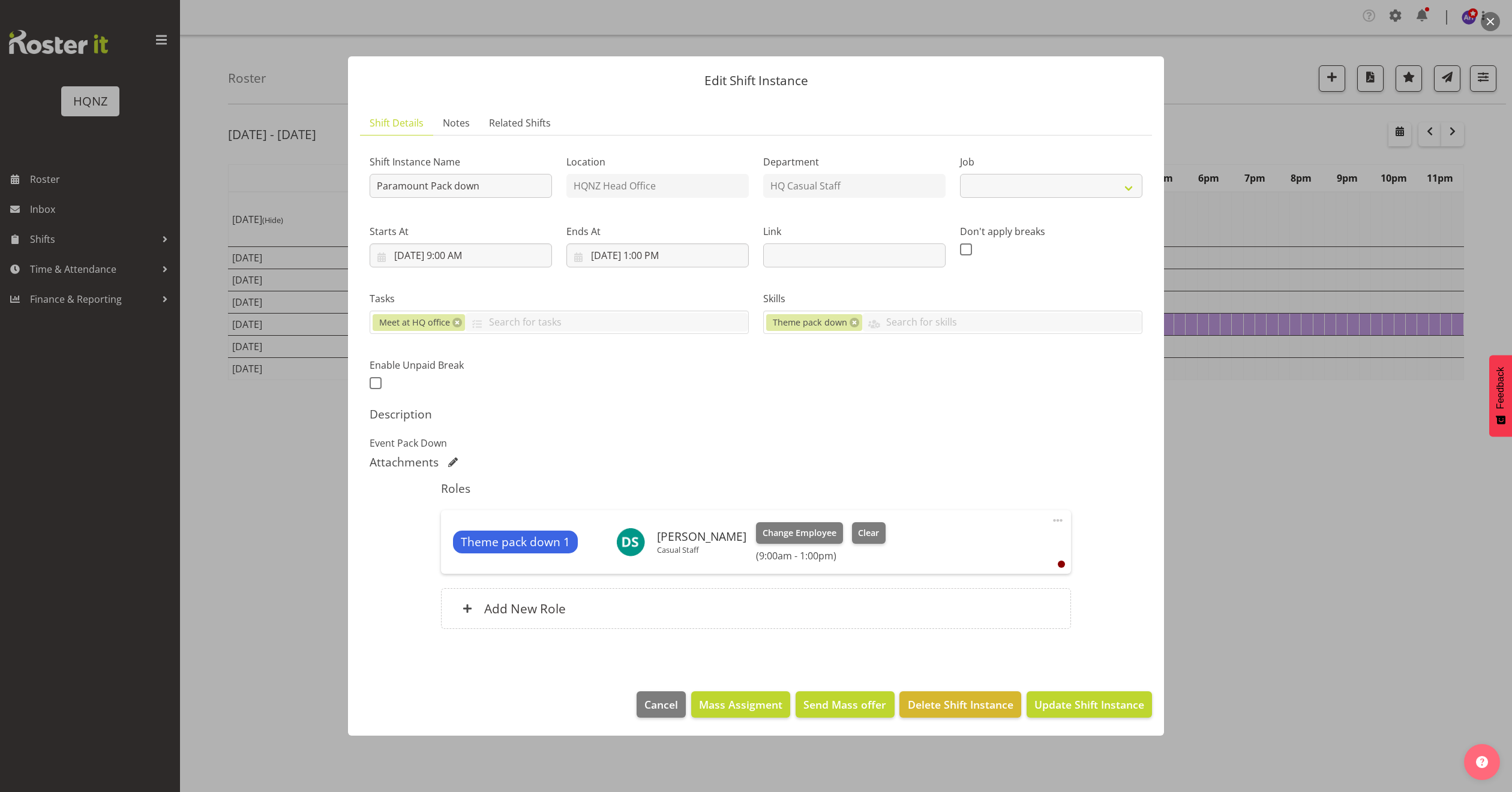
select select "10457"
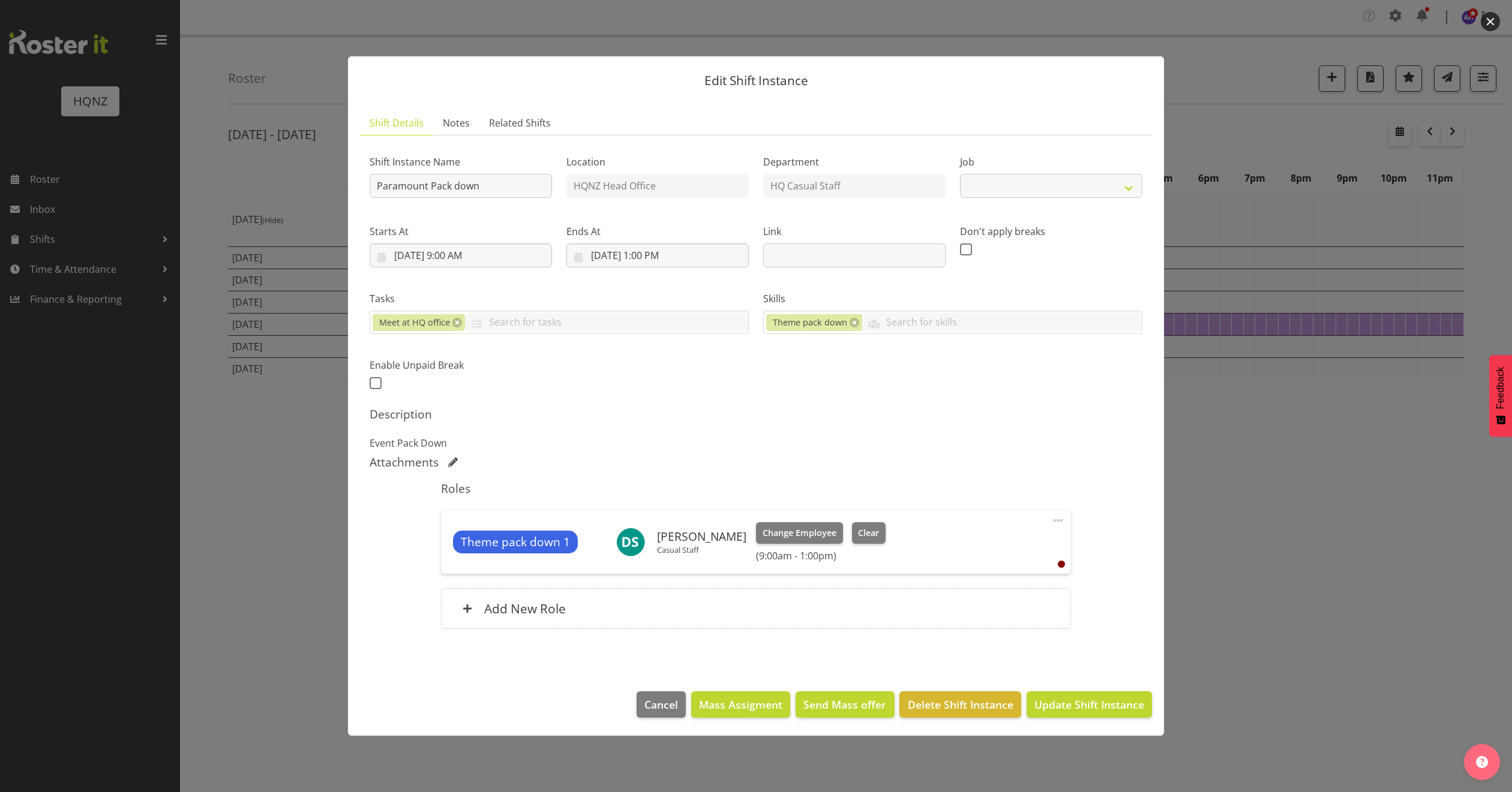
select select "10457"
click at [816, 533] on span "Change Employee" at bounding box center [799, 533] width 74 height 13
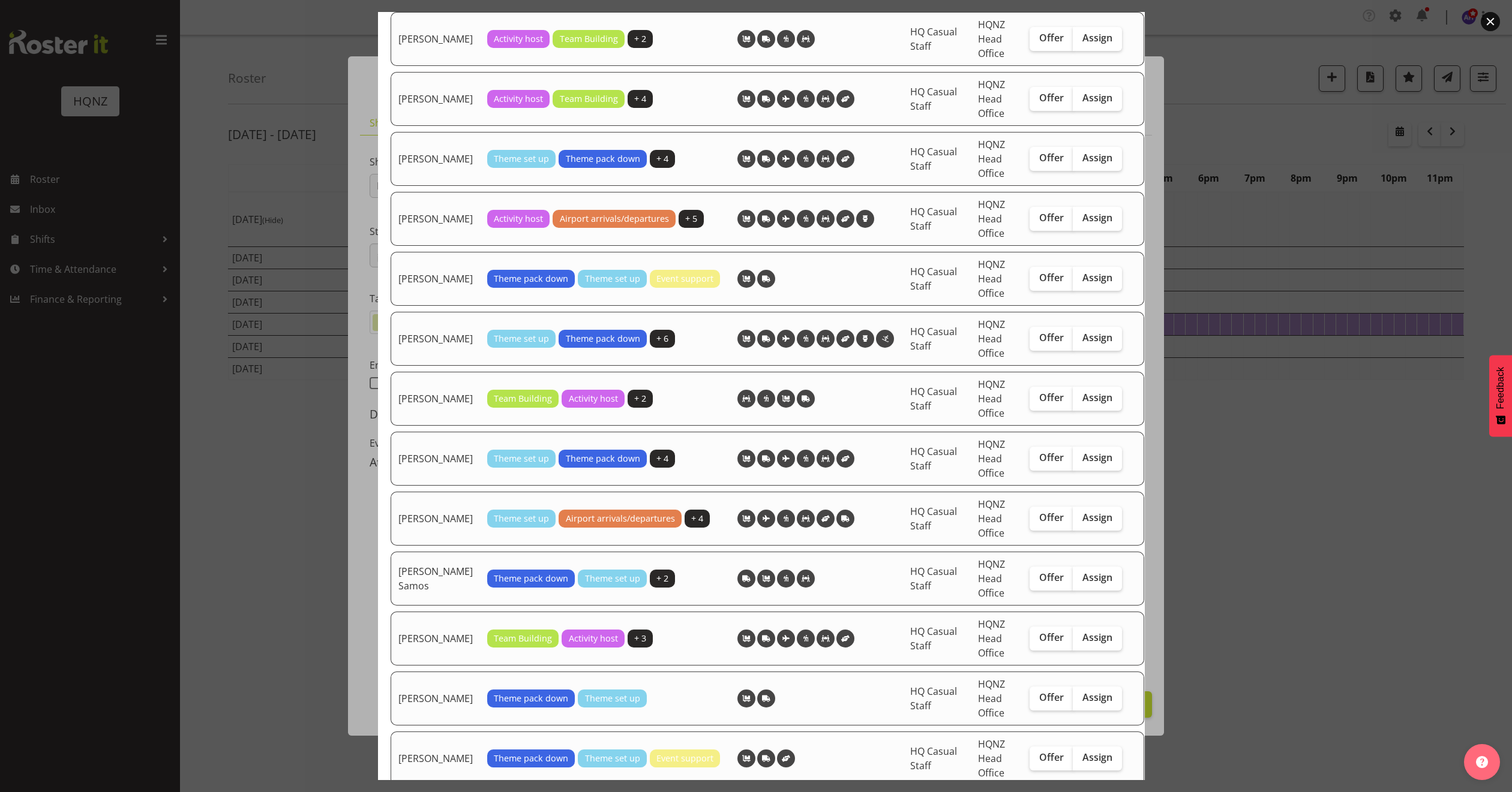
scroll to position [2159, 0]
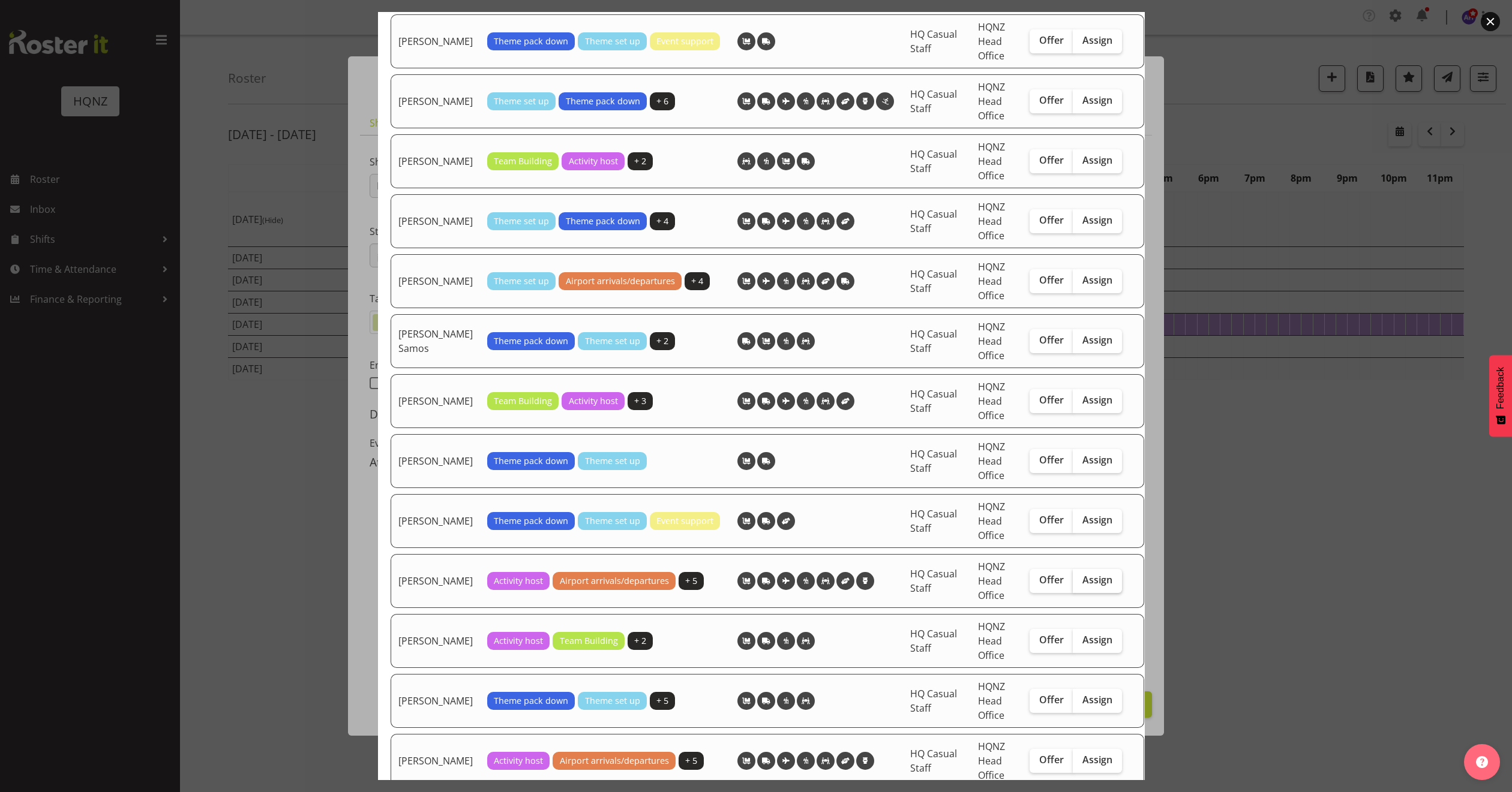
click at [1084, 586] on span "Assign" at bounding box center [1097, 580] width 30 height 12
click at [1081, 584] on input "Assign" at bounding box center [1076, 580] width 8 height 8
checkbox input "true"
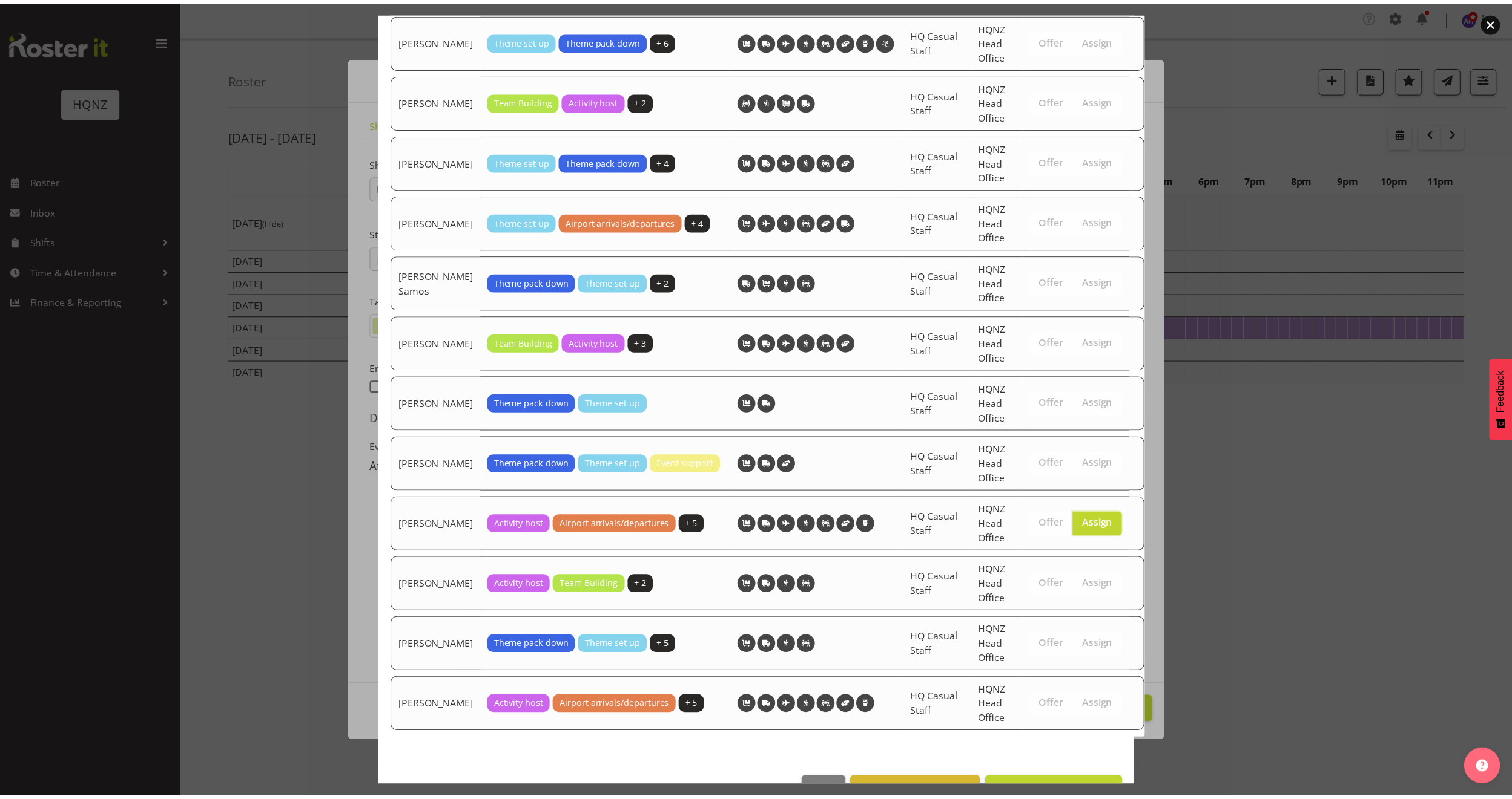
scroll to position [2288, 0]
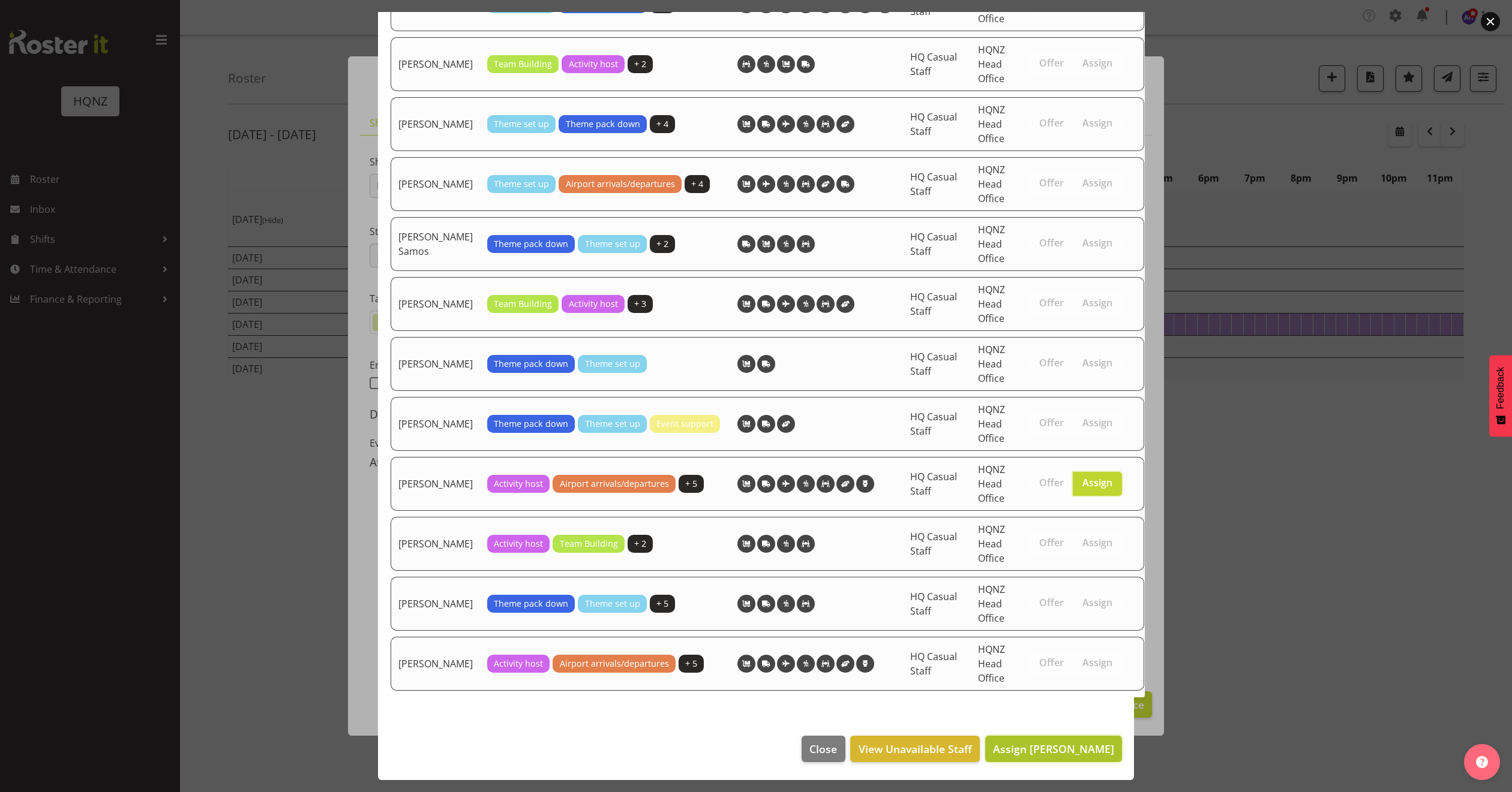
click at [1063, 747] on span "Assign [PERSON_NAME]" at bounding box center [1053, 749] width 121 height 15
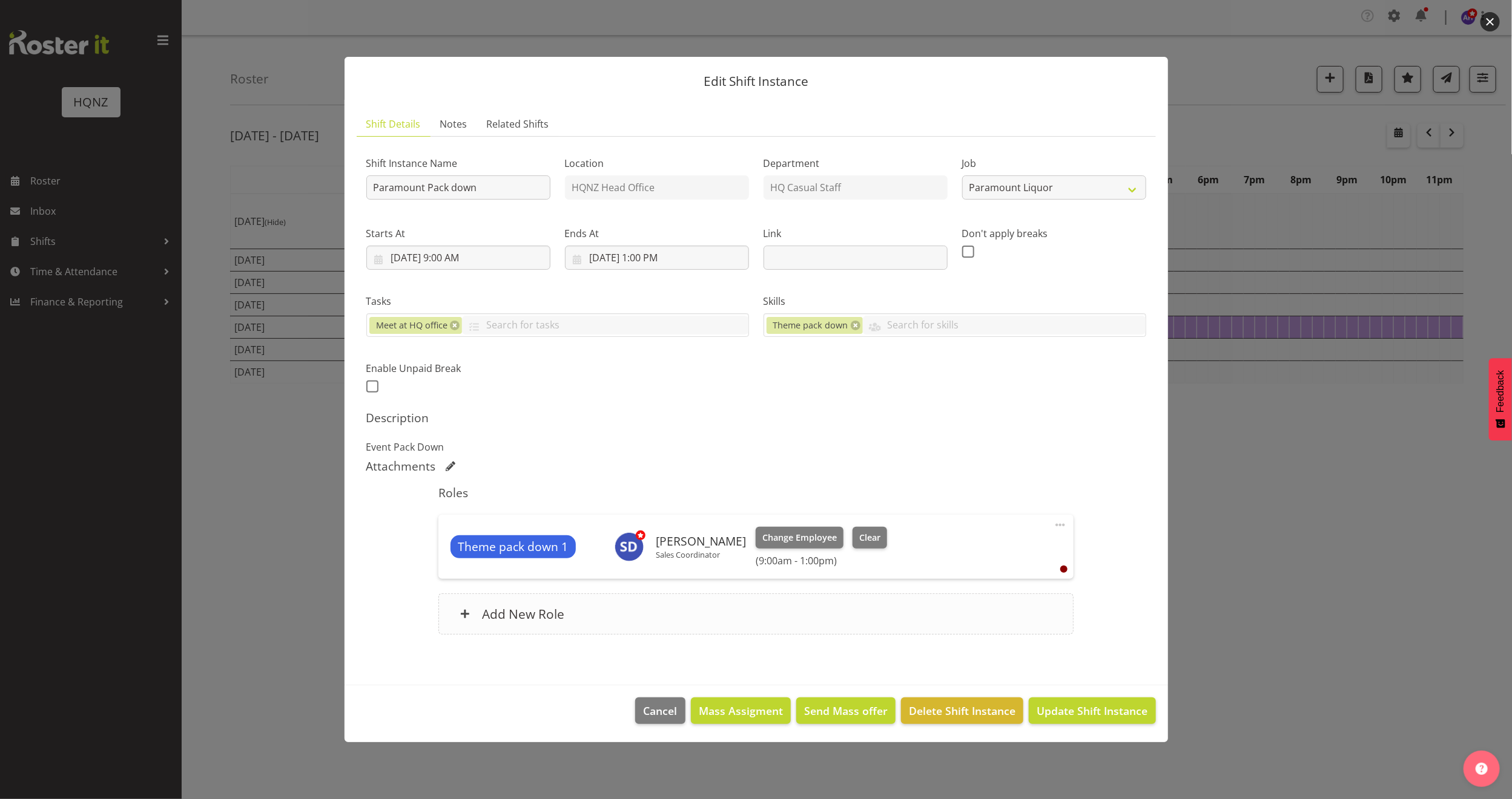
click at [627, 617] on div "Add New Role" at bounding box center [755, 614] width 635 height 42
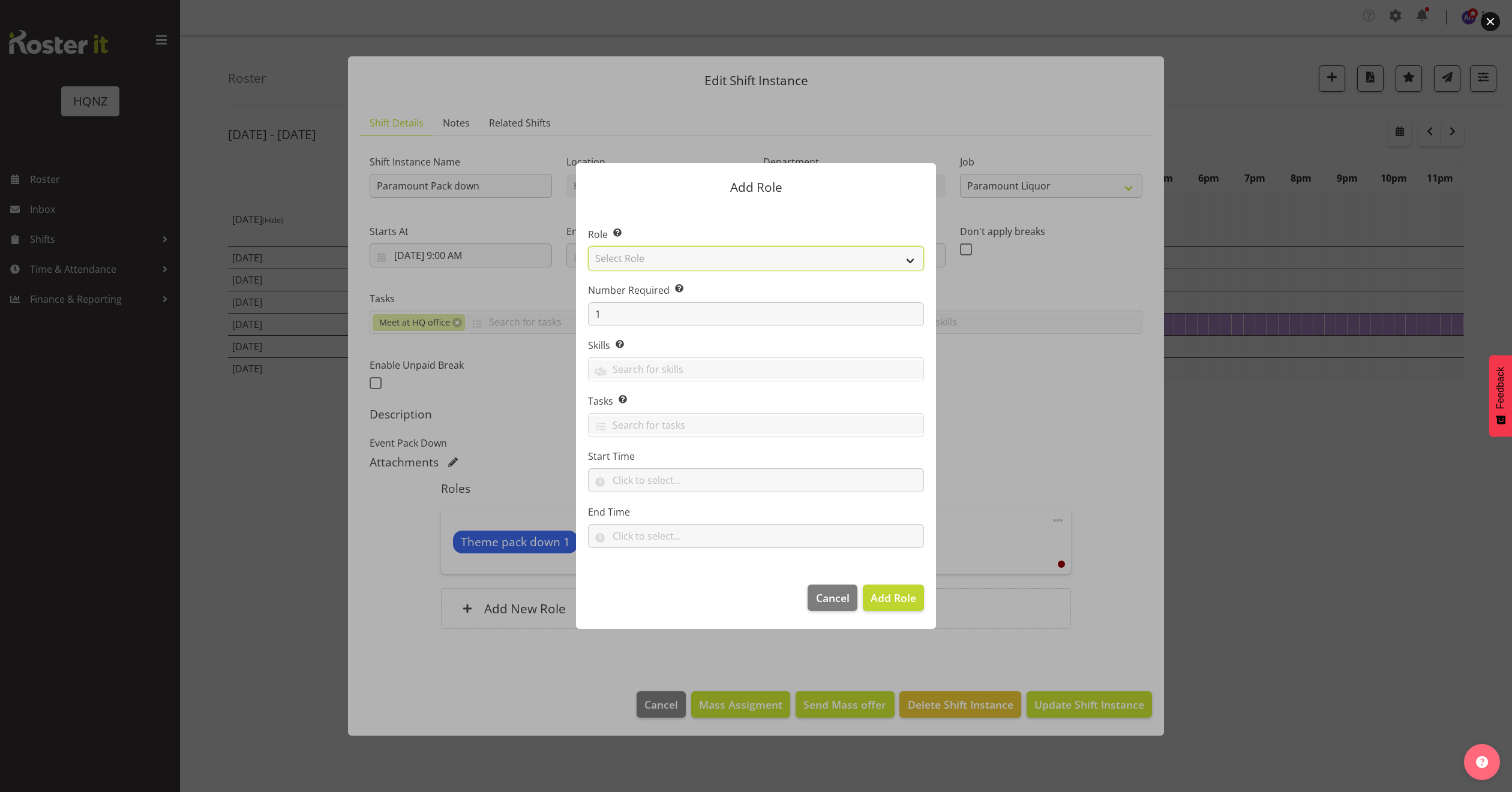
click at [679, 254] on select "Select Role Activity host Airport arrivals/departures Cleaning Event support Te…" at bounding box center [756, 258] width 336 height 24
select select "250"
click at [588, 246] on select "Select Role Activity host Airport arrivals/departures Cleaning Event support Te…" at bounding box center [756, 258] width 336 height 24
click at [682, 368] on input "text" at bounding box center [756, 370] width 334 height 18
click at [662, 418] on span "Theme pack down" at bounding box center [639, 420] width 82 height 13
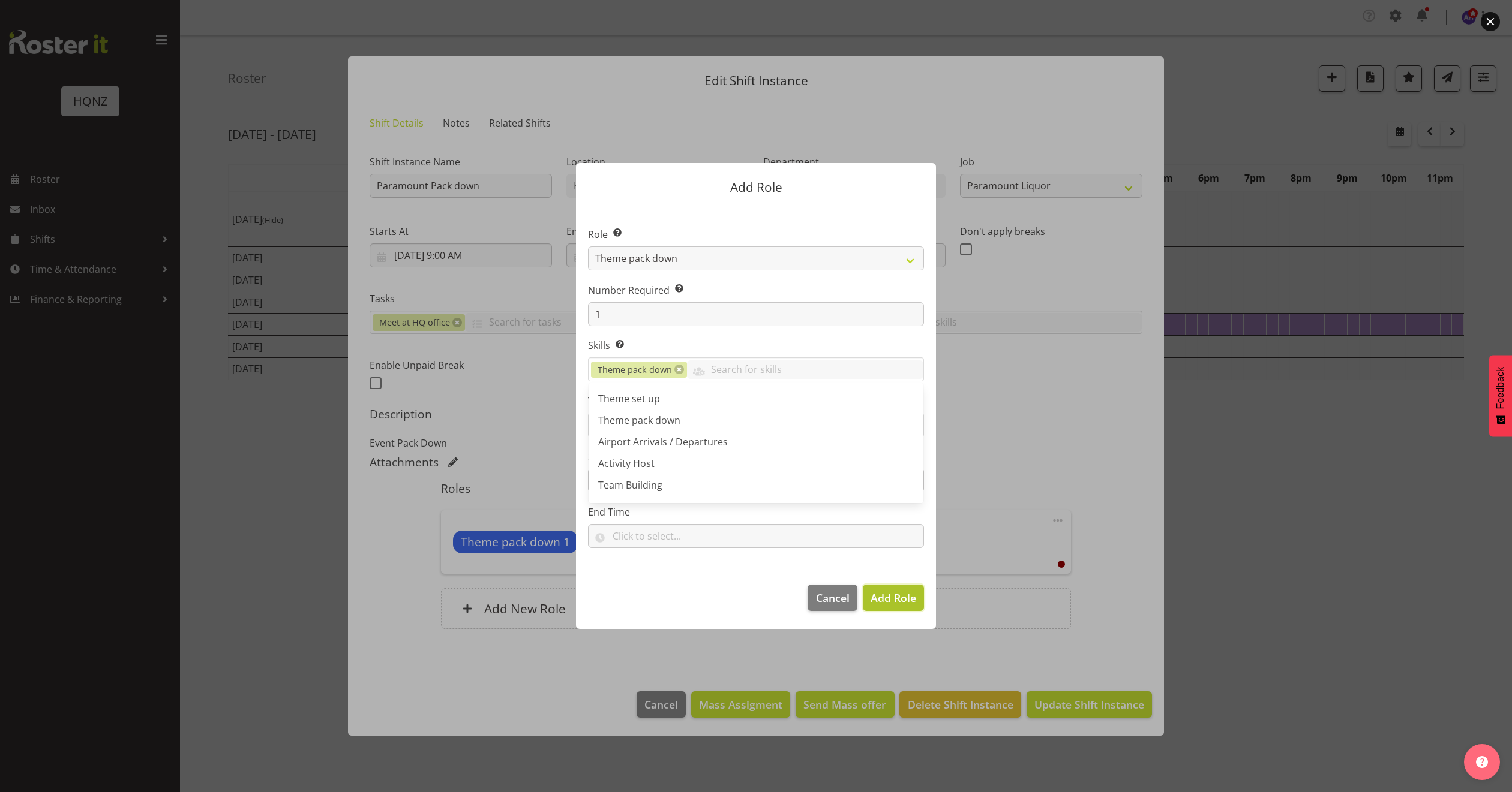
click at [893, 600] on span "Add Role" at bounding box center [893, 598] width 46 height 15
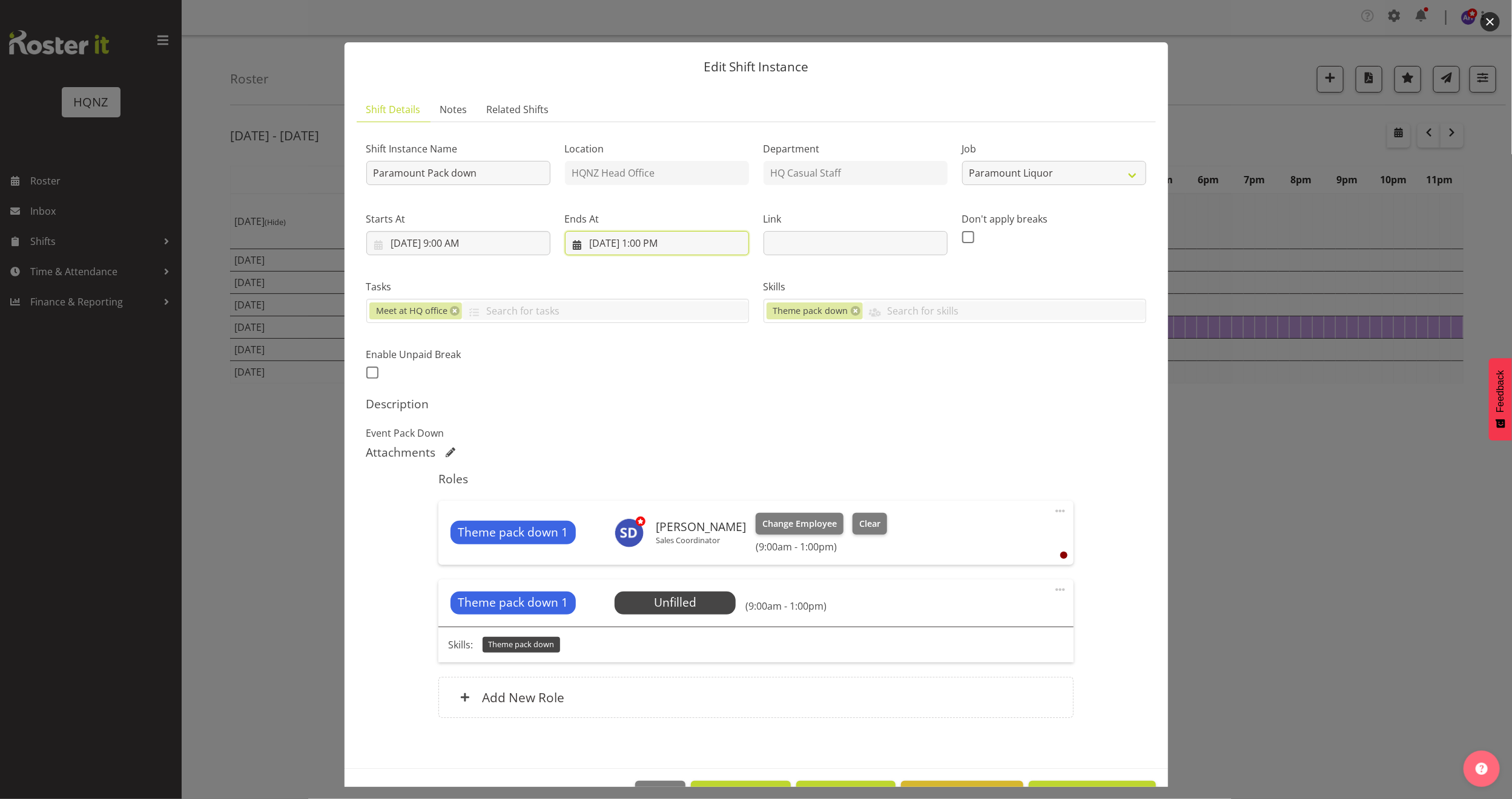
click at [656, 243] on input "[DATE] 1:00 PM" at bounding box center [656, 243] width 184 height 24
click at [687, 501] on select "00 01 02 03 04 05 06 07 08 09 10 11 12 13 14 15 16 17 18 19 20 21 22 23 24 25 2…" at bounding box center [688, 501] width 27 height 24
select select "30"
click at [675, 490] on select "00 01 02 03 04 05 06 07 08 09 10 11 12 13 14 15 16 17 18 19 20 21 22 23 24 25 2…" at bounding box center [688, 501] width 27 height 24
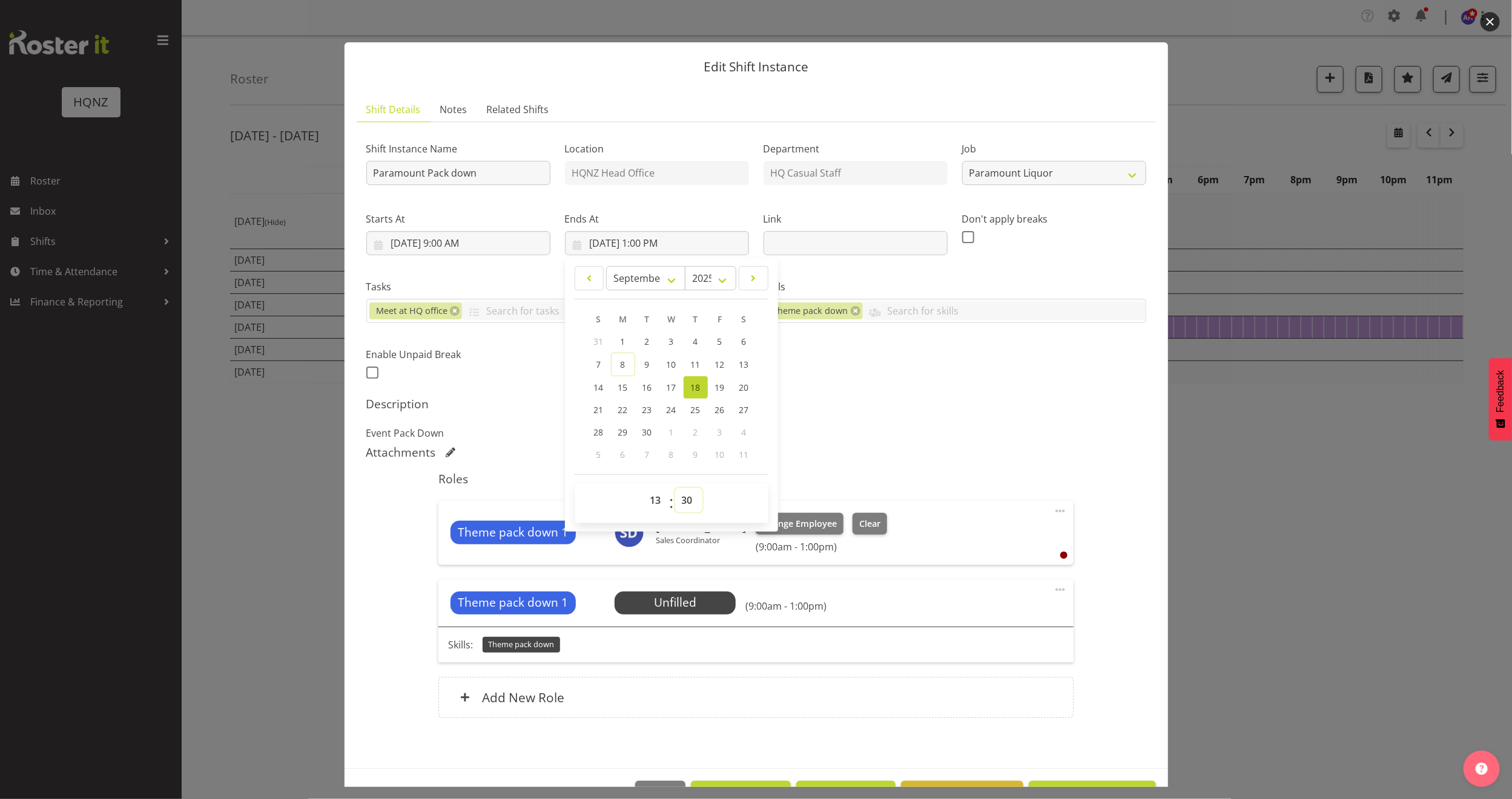
type input "[DATE] 1:30 PM"
click at [837, 460] on div "Attachments" at bounding box center [756, 453] width 780 height 15
click at [657, 244] on input "[DATE] 1:30 PM" at bounding box center [656, 243] width 184 height 24
click at [654, 502] on select "00 01 02 03 04 05 06 07 08 09 10 11 12 13 14 15 16 17 18 19 20 21 22 23" at bounding box center [656, 501] width 27 height 24
select select "14"
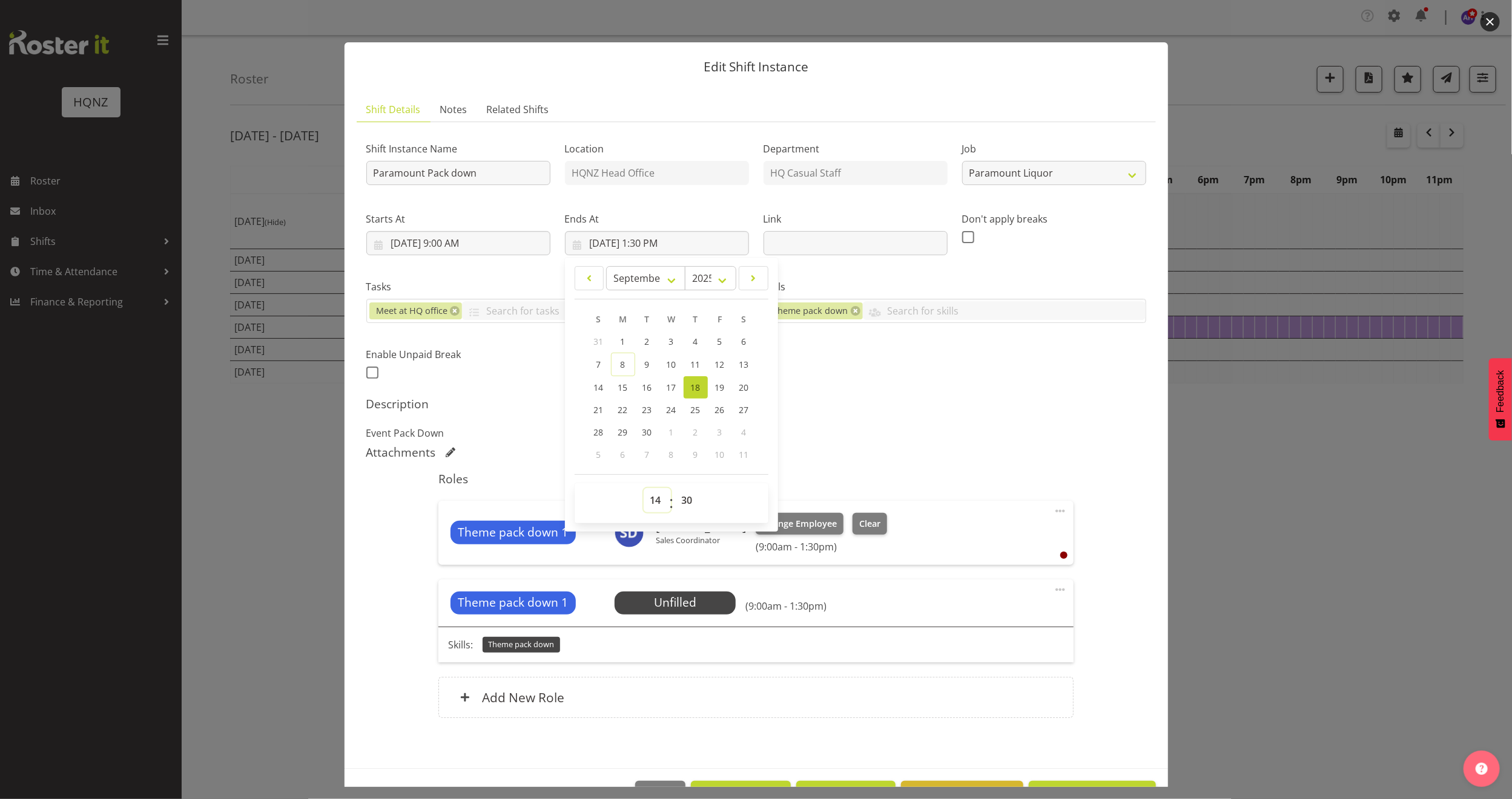
click at [643, 490] on select "00 01 02 03 04 05 06 07 08 09 10 11 12 13 14 15 16 17 18 19 20 21 22 23" at bounding box center [656, 501] width 27 height 24
type input "[DATE] 2:30 PM"
click at [682, 500] on select "00 01 02 03 04 05 06 07 08 09 10 11 12 13 14 15 16 17 18 19 20 21 22 23 24 25 2…" at bounding box center [688, 501] width 27 height 24
click at [654, 501] on select "00 01 02 03 04 05 06 07 08 09 10 11 12 13 14 15 16 17 18 19 20 21 22 23" at bounding box center [656, 501] width 27 height 24
select select "13"
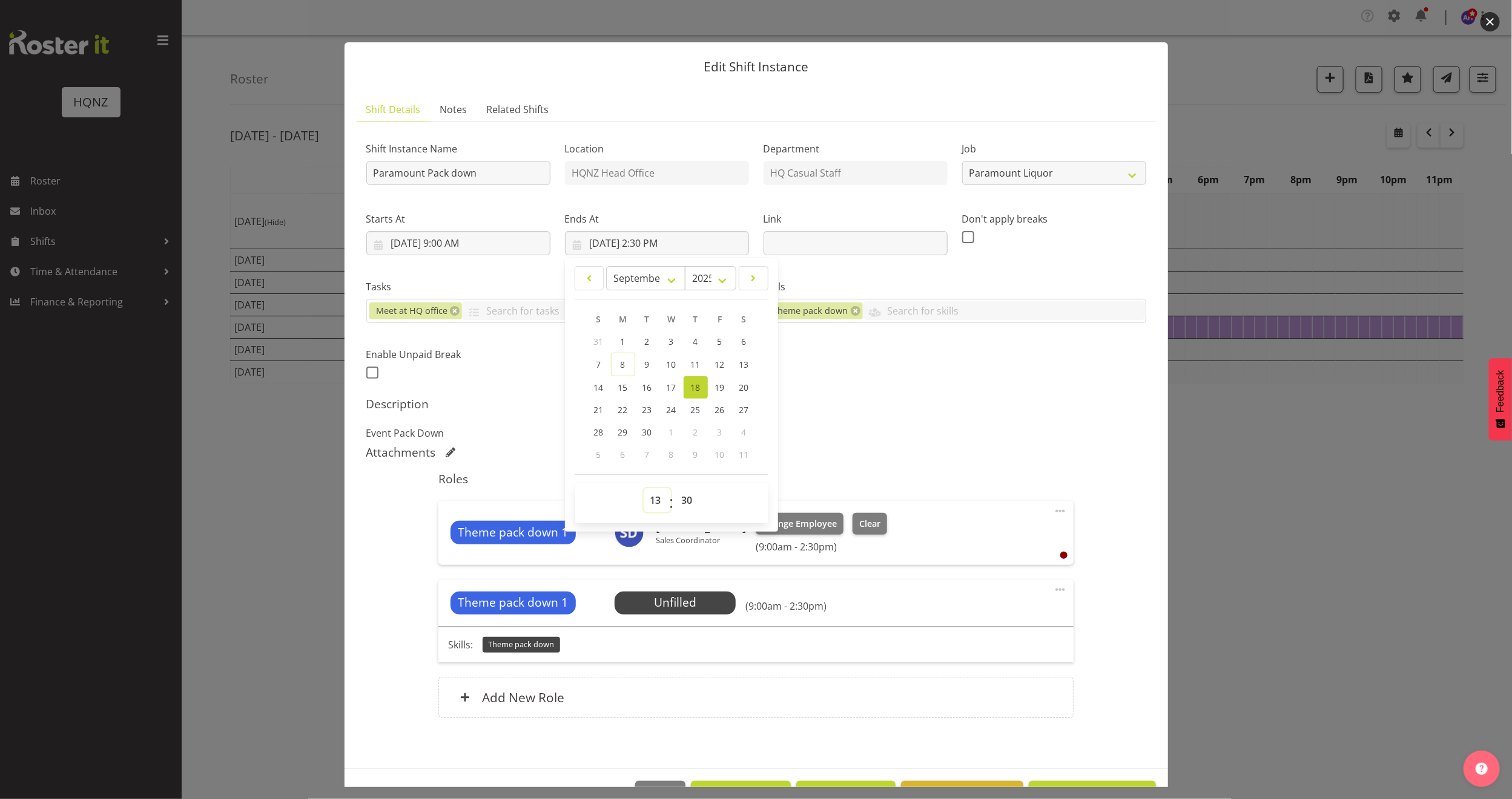
click at [643, 490] on select "00 01 02 03 04 05 06 07 08 09 10 11 12 13 14 15 16 17 18 19 20 21 22 23" at bounding box center [656, 501] width 27 height 24
type input "[DATE] 1:30 PM"
click at [833, 462] on div "Attachments" at bounding box center [756, 454] width 780 height 17
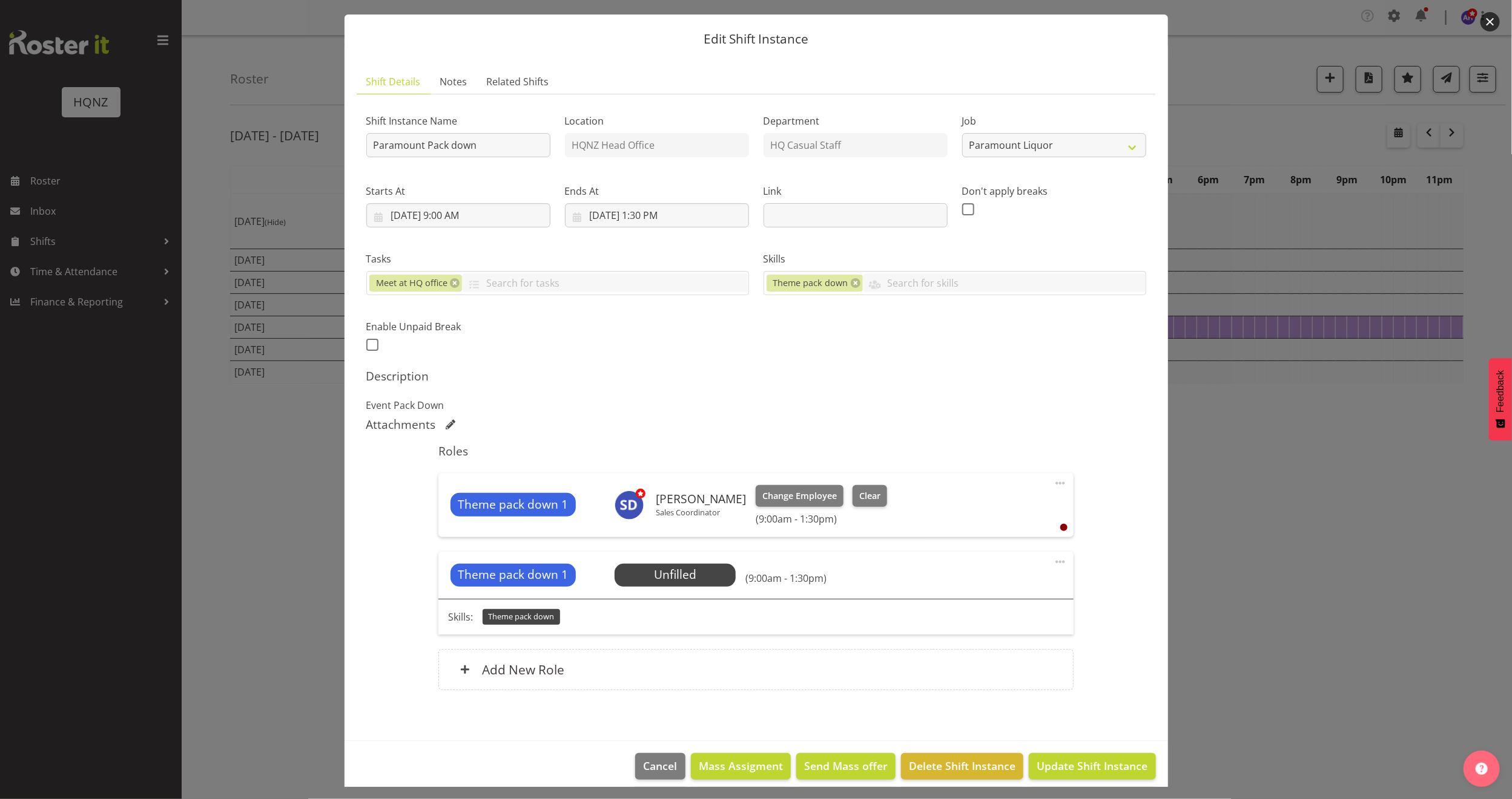
scroll to position [40, 0]
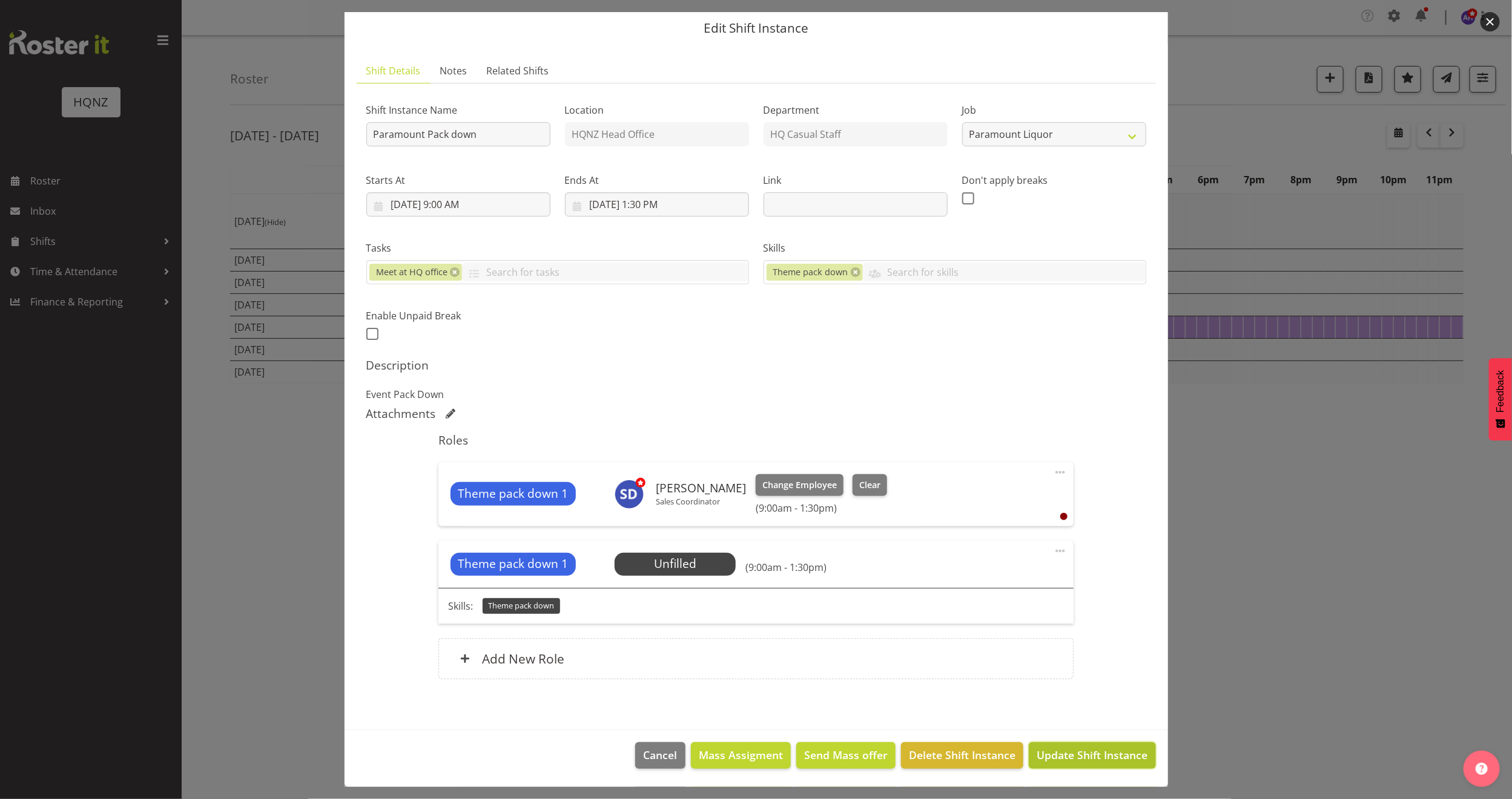
click at [1110, 759] on span "Update Shift Instance" at bounding box center [1091, 755] width 111 height 16
